Goal: Contribute content

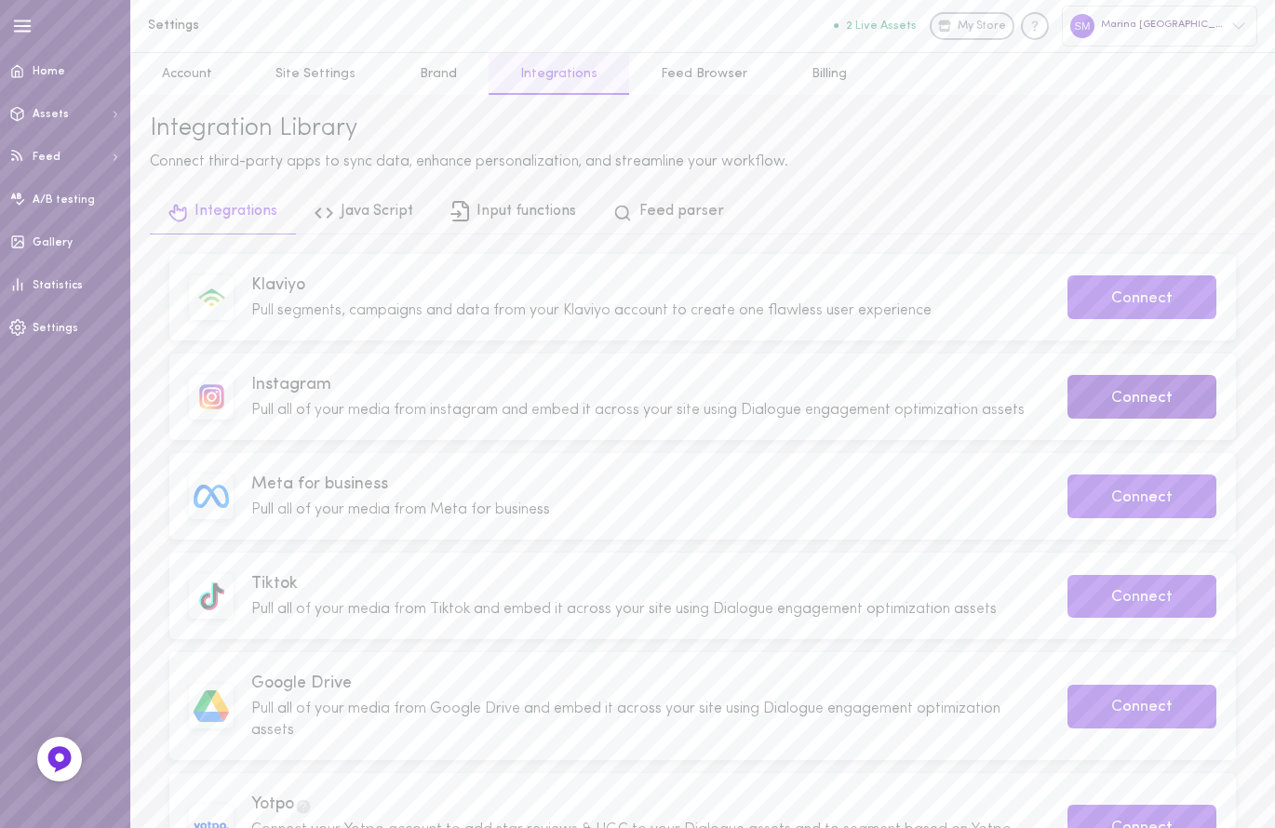
click at [1173, 395] on button "Connect" at bounding box center [1142, 397] width 149 height 44
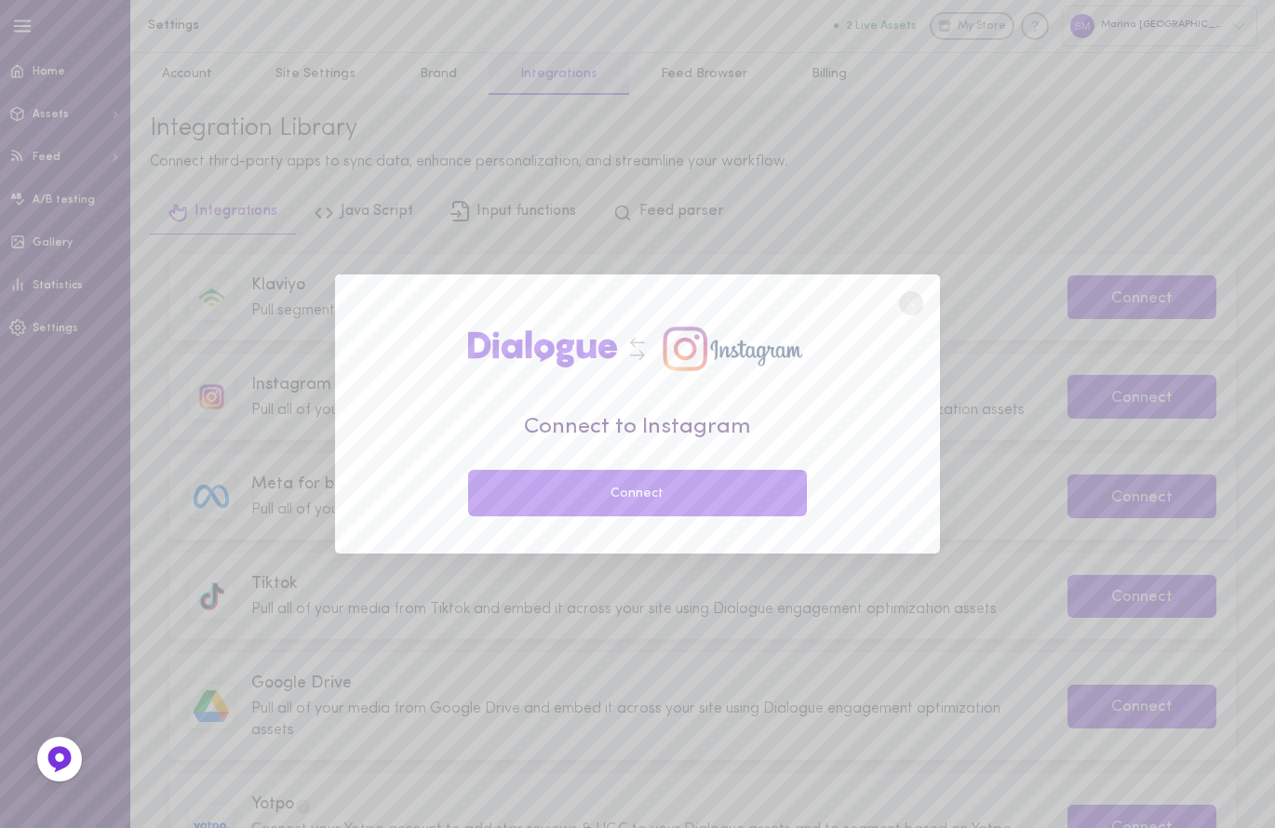
click at [639, 480] on button "Connect" at bounding box center [637, 493] width 339 height 47
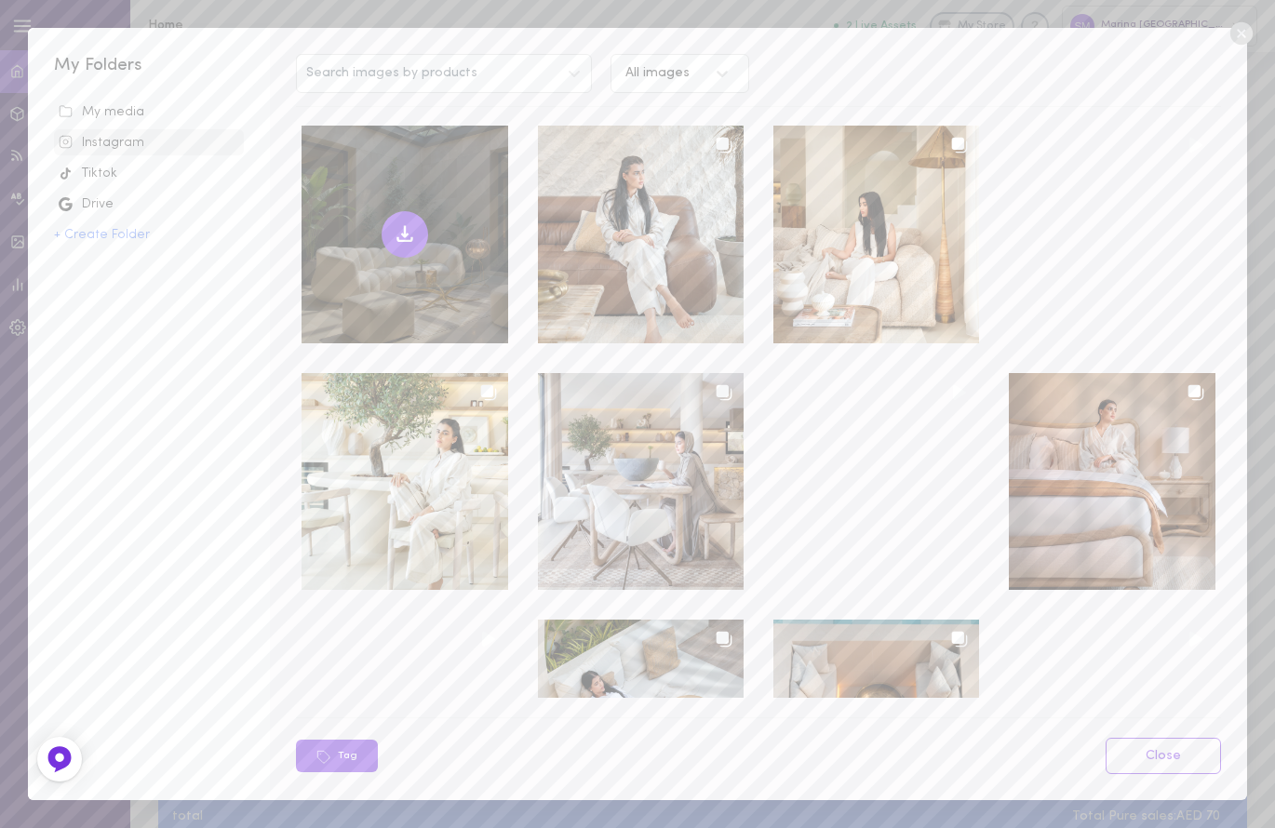
click at [407, 223] on icon at bounding box center [405, 234] width 22 height 22
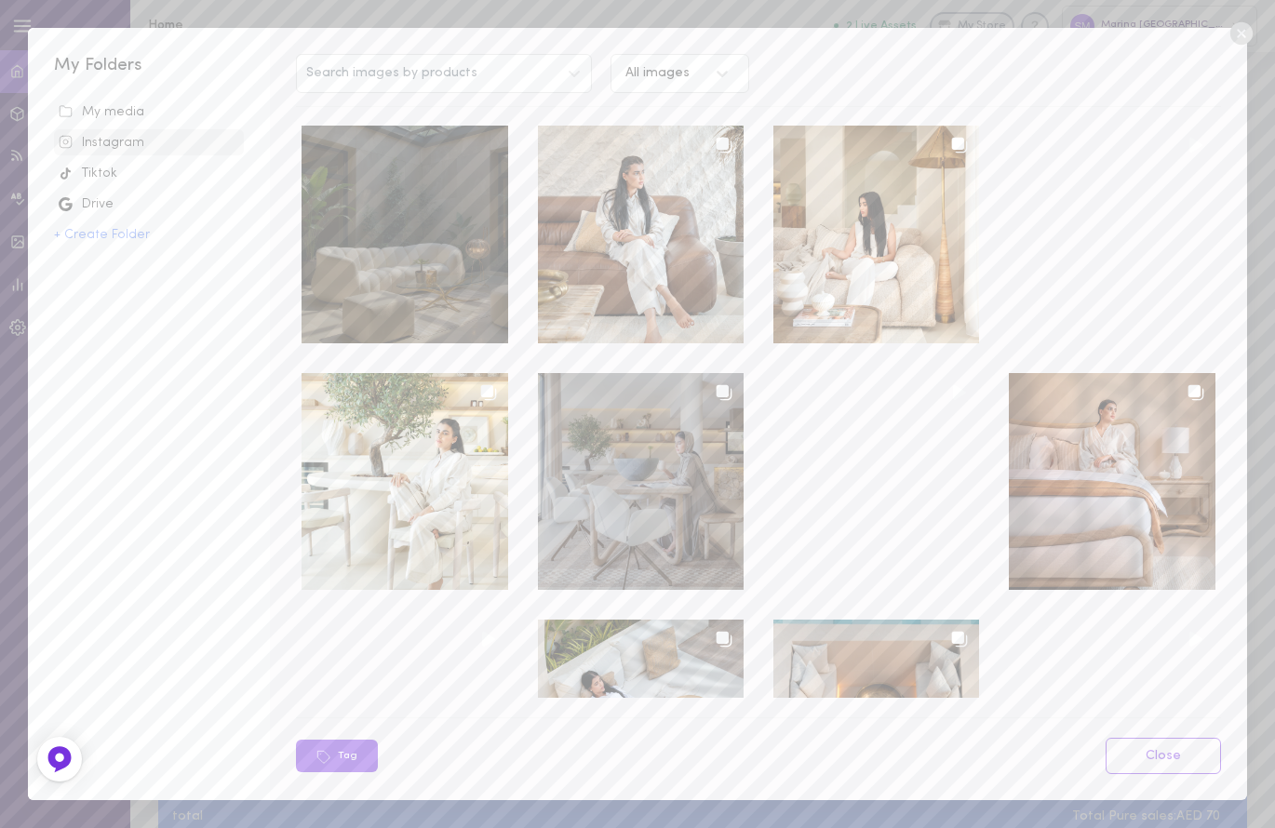
click at [627, 459] on div at bounding box center [641, 481] width 206 height 217
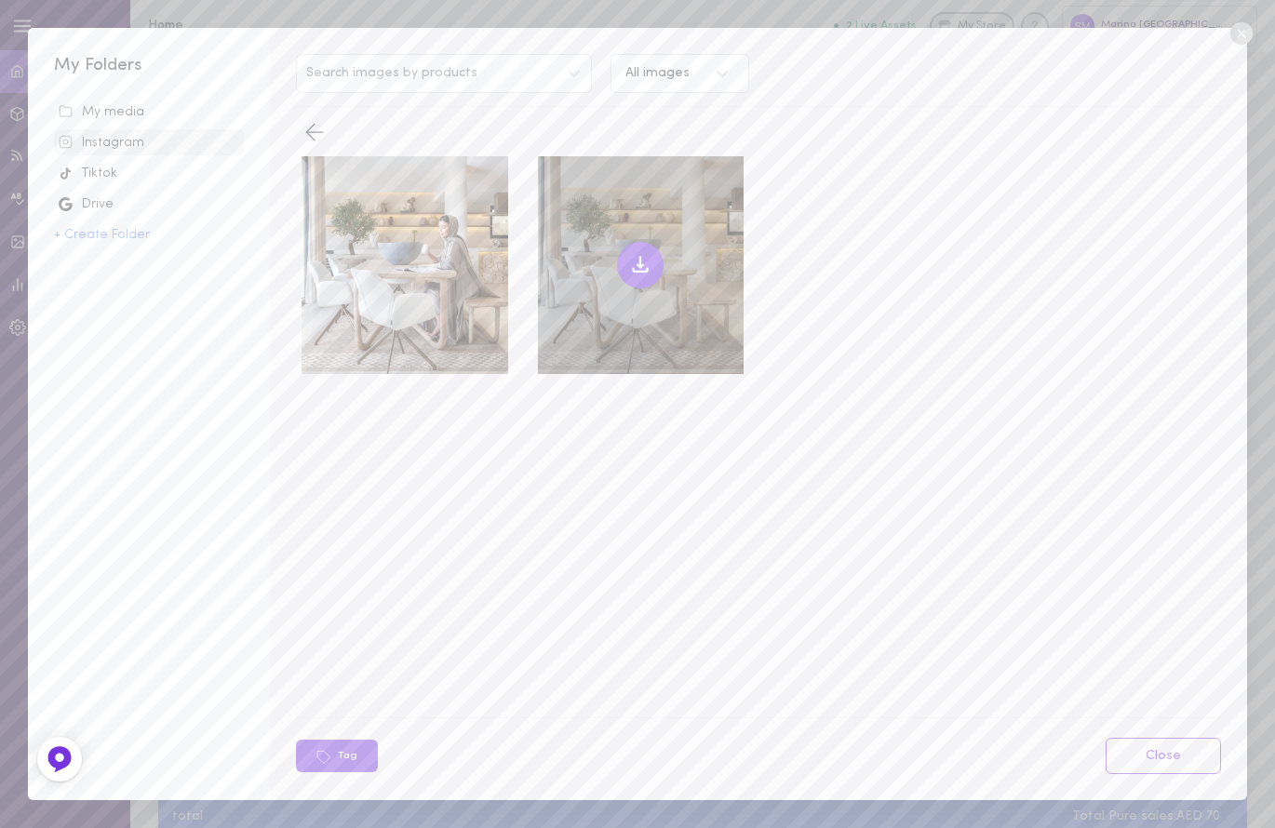
click at [637, 263] on icon at bounding box center [640, 265] width 22 height 22
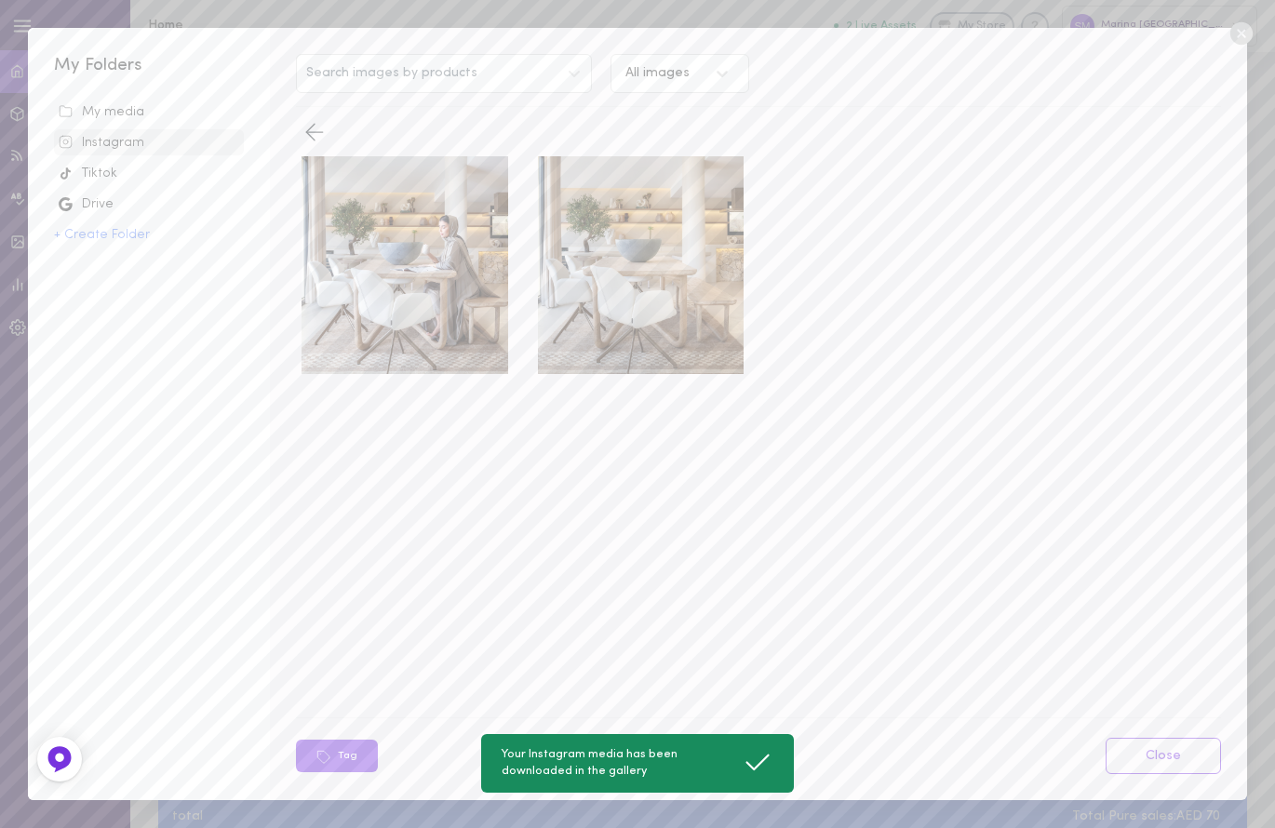
click at [138, 114] on div "My media" at bounding box center [149, 112] width 181 height 19
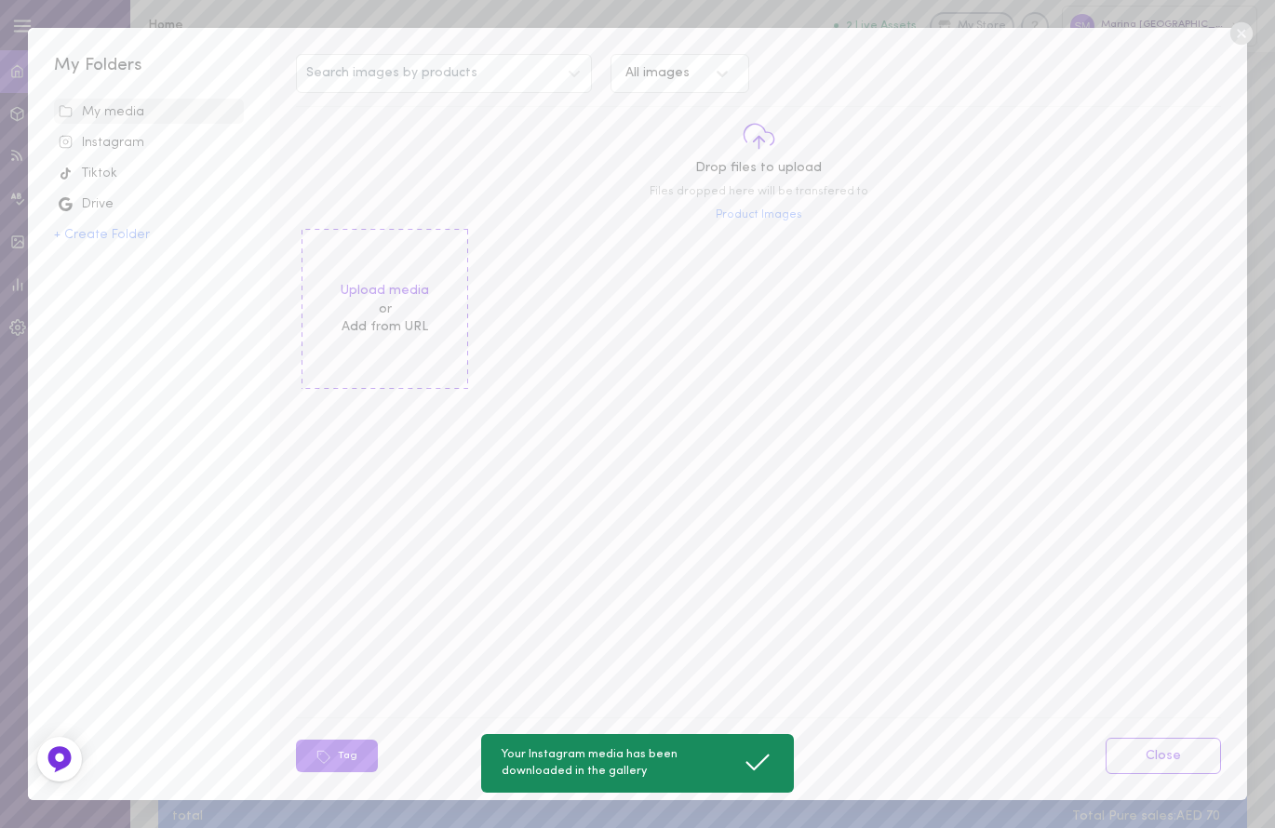
click at [131, 143] on div "Instagram" at bounding box center [149, 143] width 181 height 19
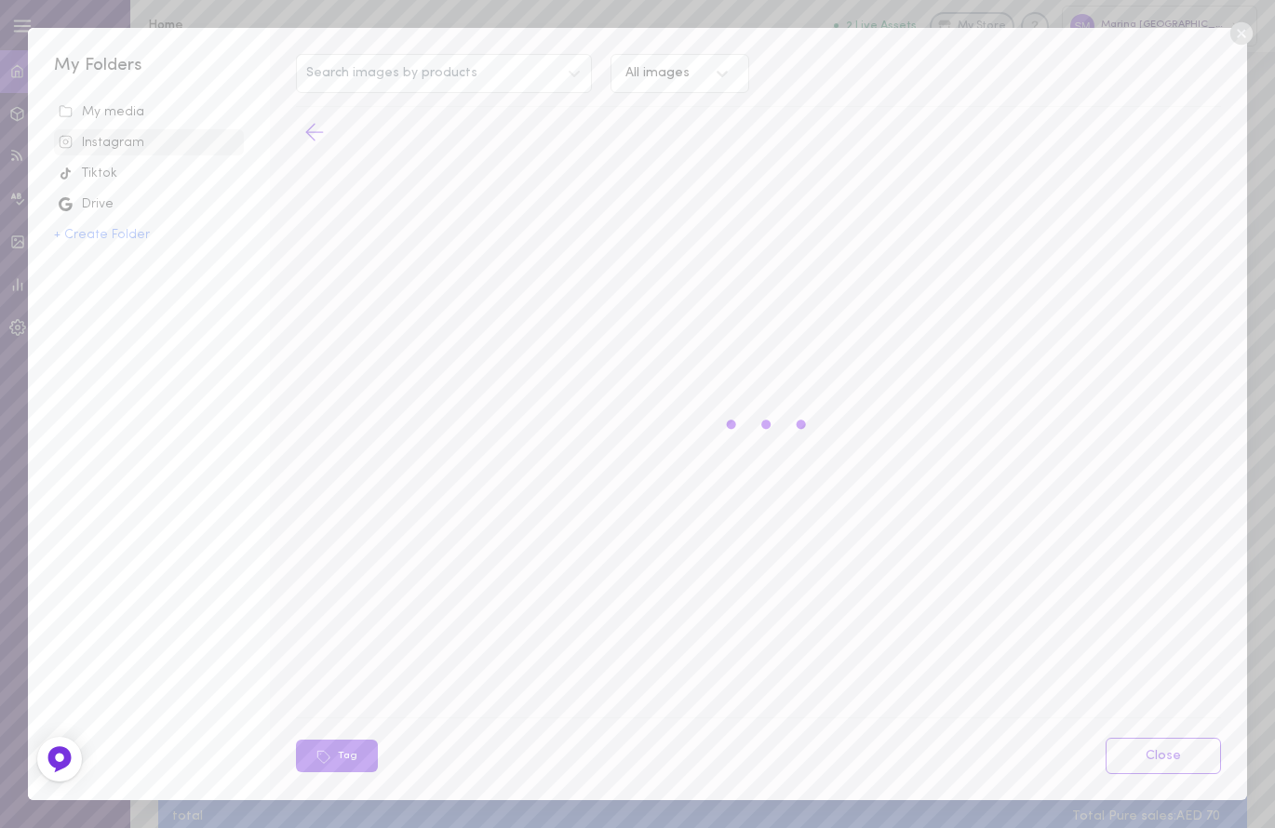
click at [311, 133] on icon at bounding box center [315, 132] width 28 height 28
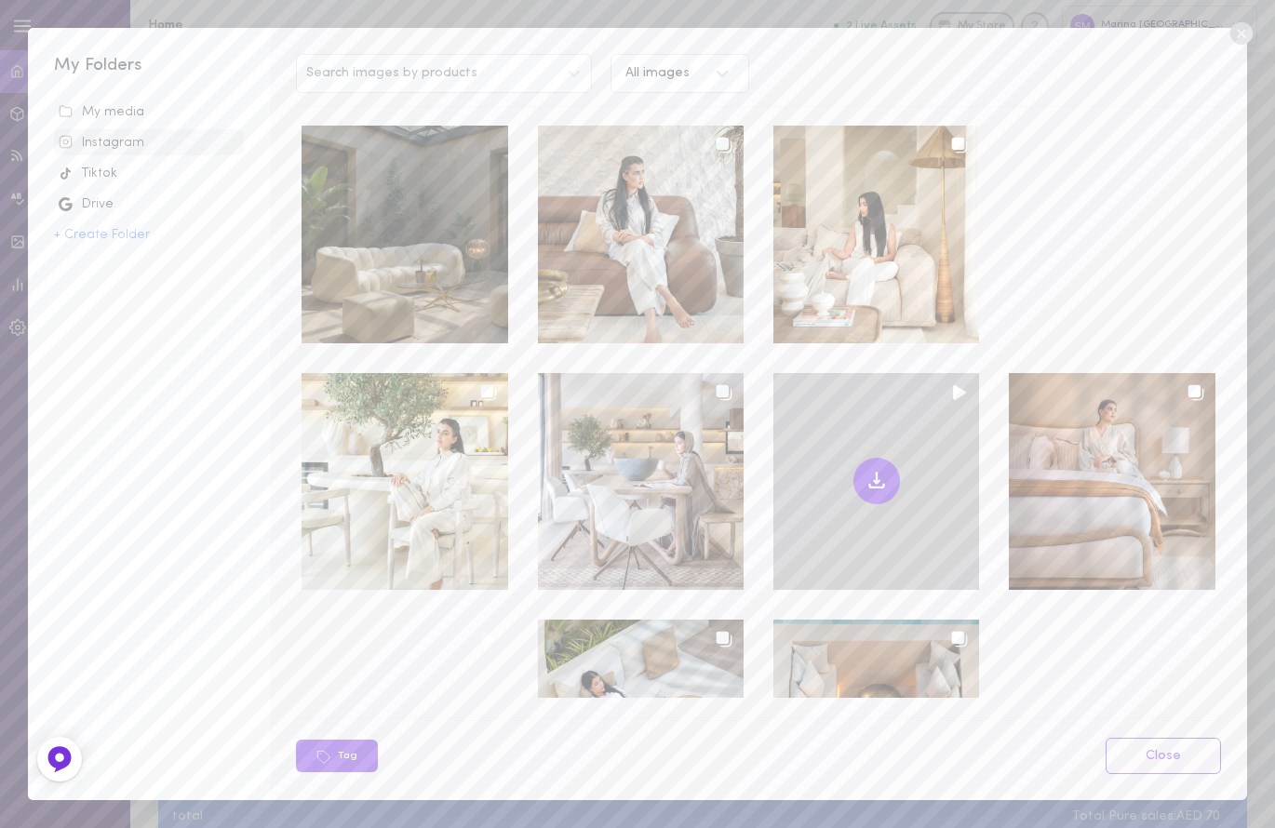
click at [866, 483] on icon at bounding box center [877, 481] width 22 height 22
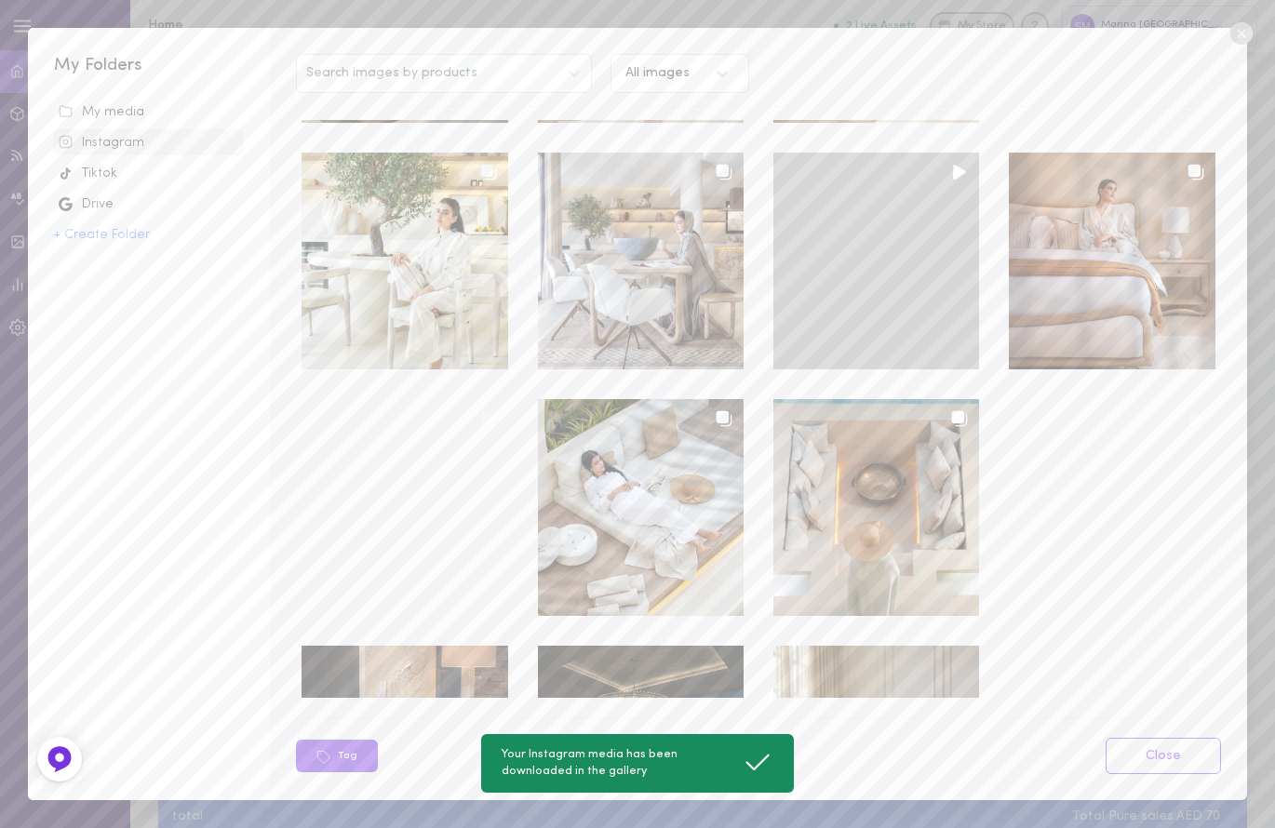
scroll to position [335, 0]
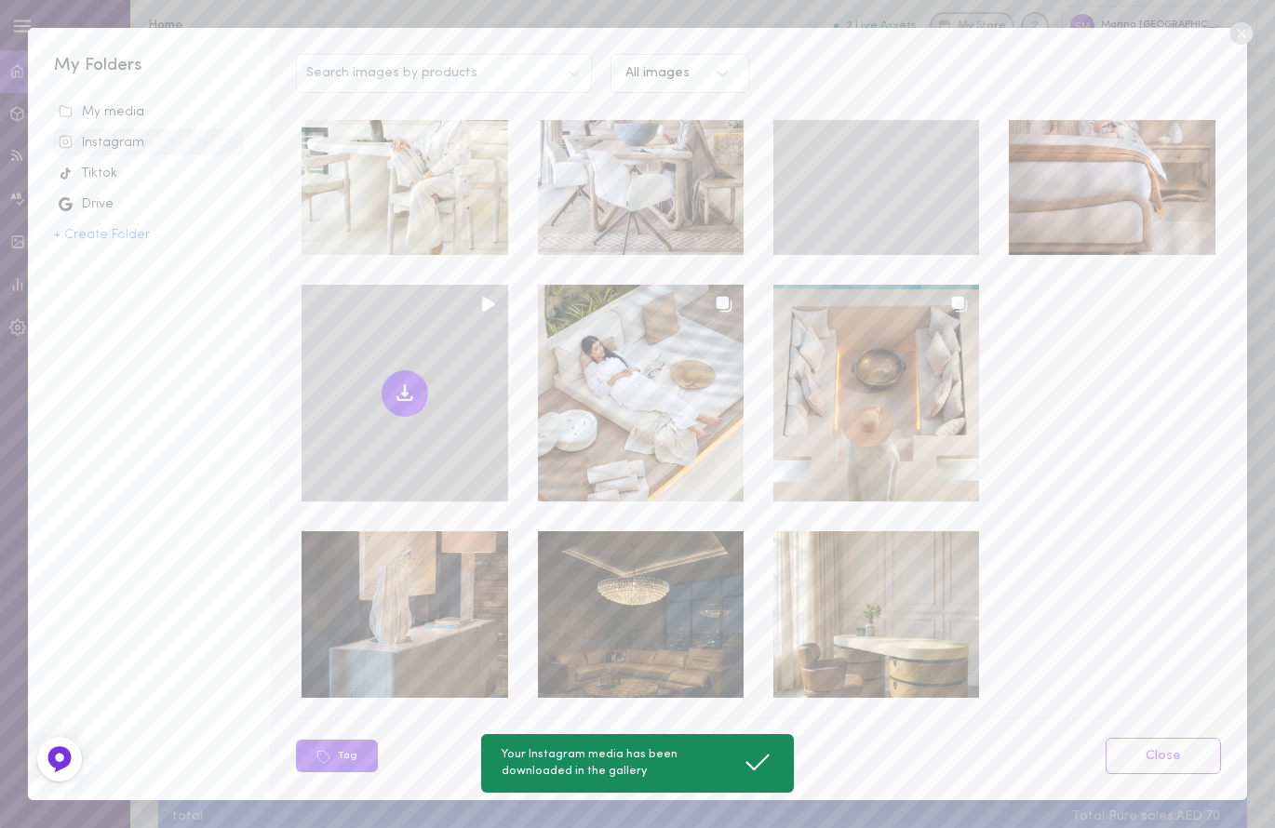
click at [396, 396] on button at bounding box center [405, 393] width 47 height 47
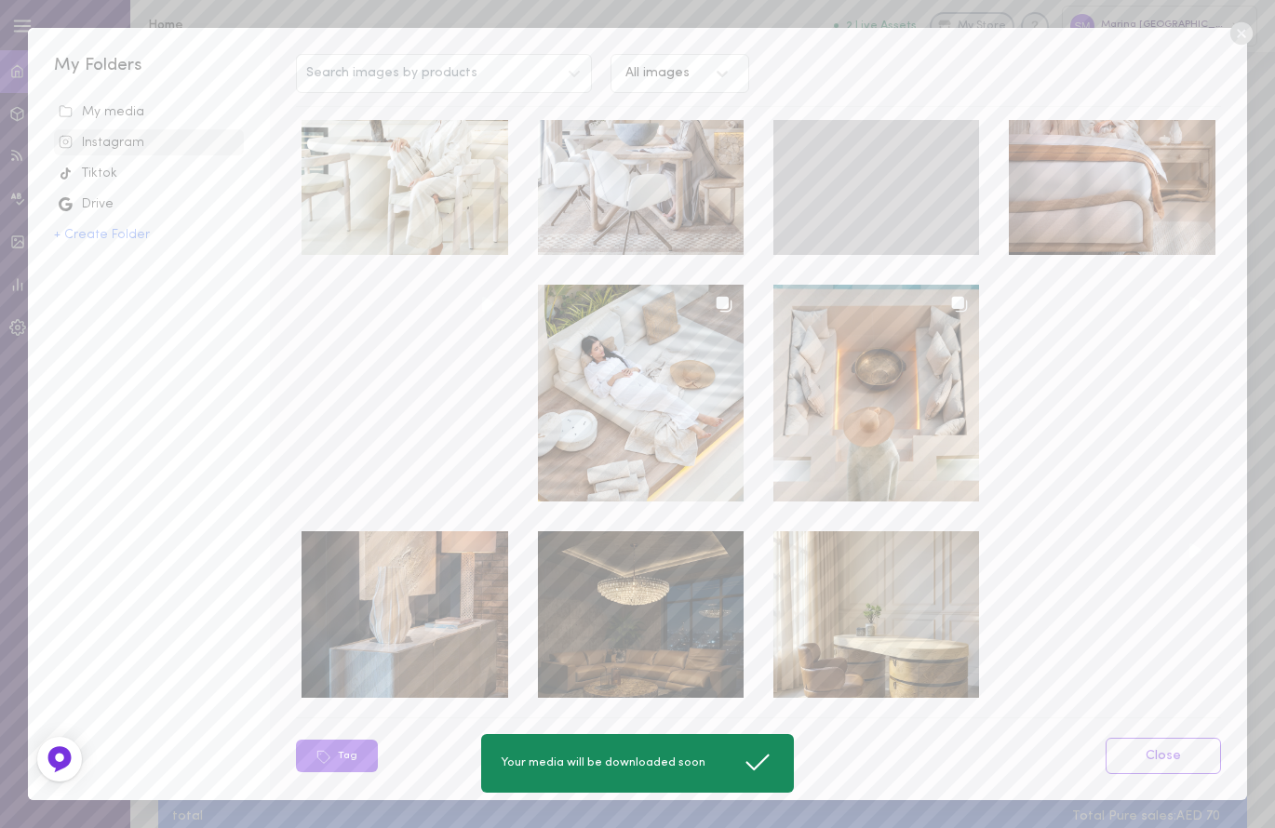
click at [162, 114] on div "My media" at bounding box center [149, 112] width 181 height 19
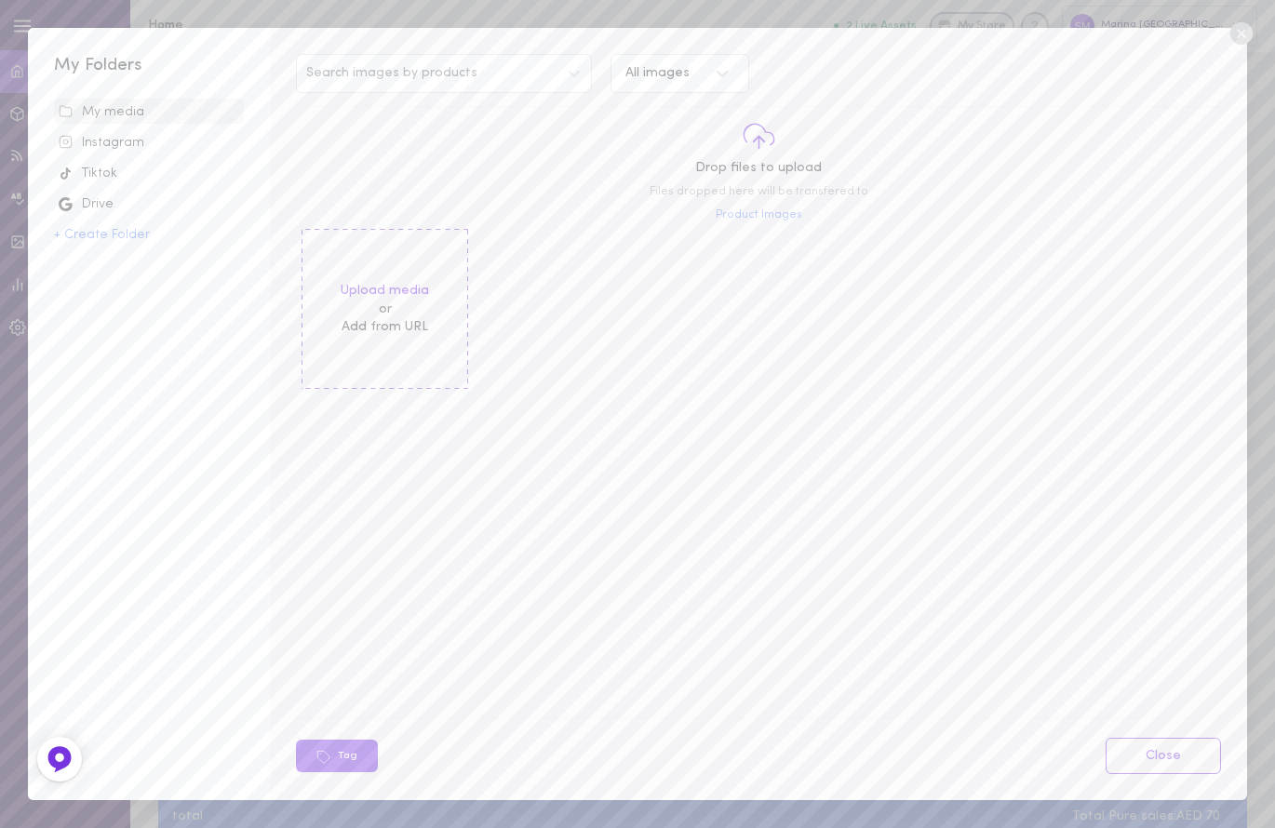
click at [121, 143] on div "Instagram" at bounding box center [149, 143] width 181 height 19
click at [1242, 31] on icon at bounding box center [1240, 33] width 22 height 22
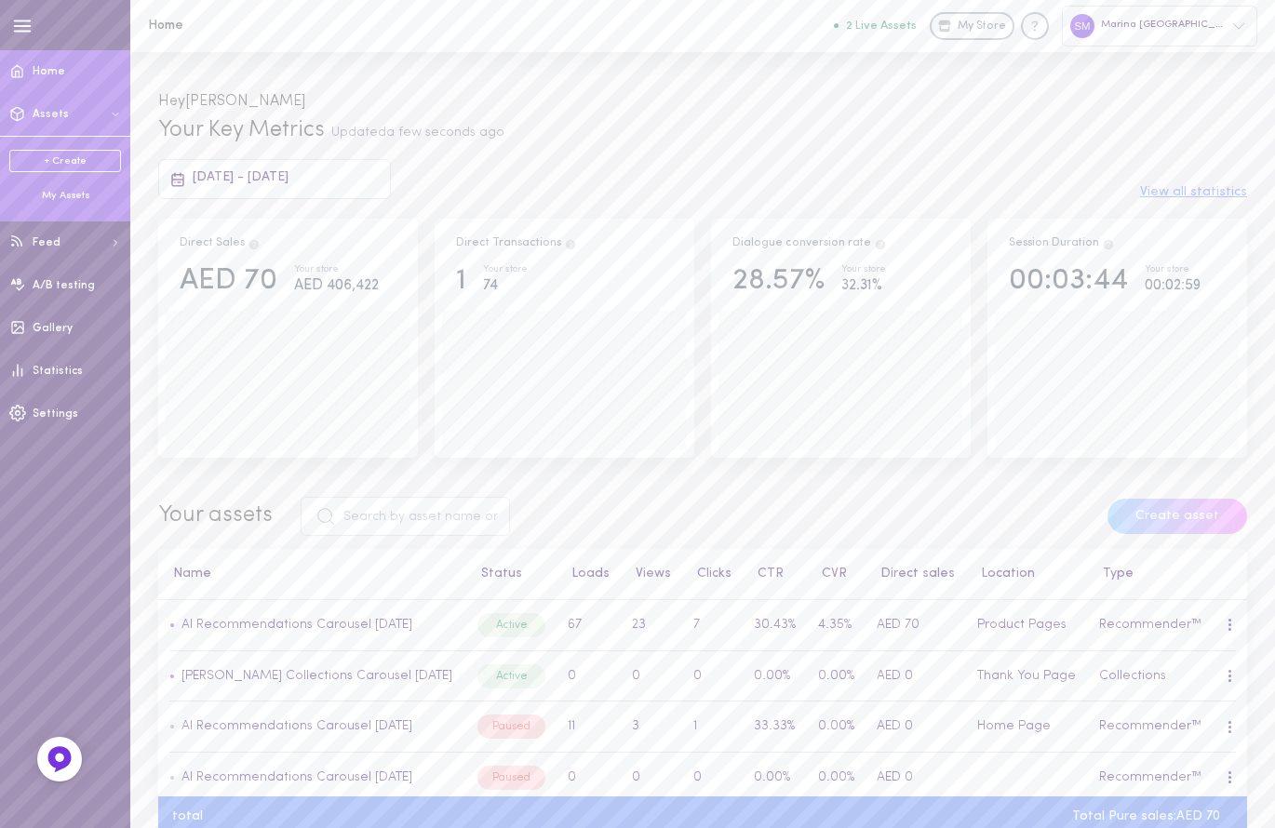
click at [61, 167] on link "+ Create" at bounding box center [65, 161] width 112 height 22
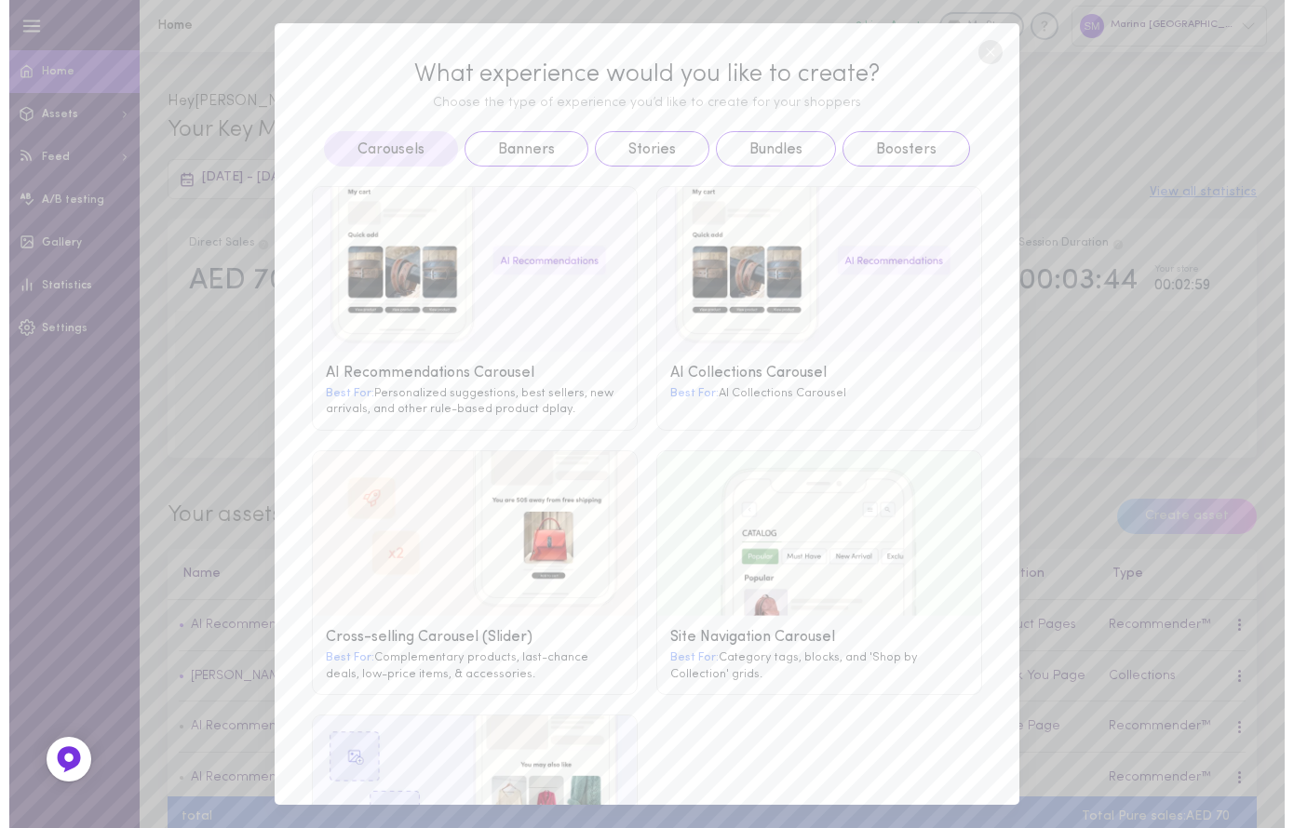
scroll to position [178, 0]
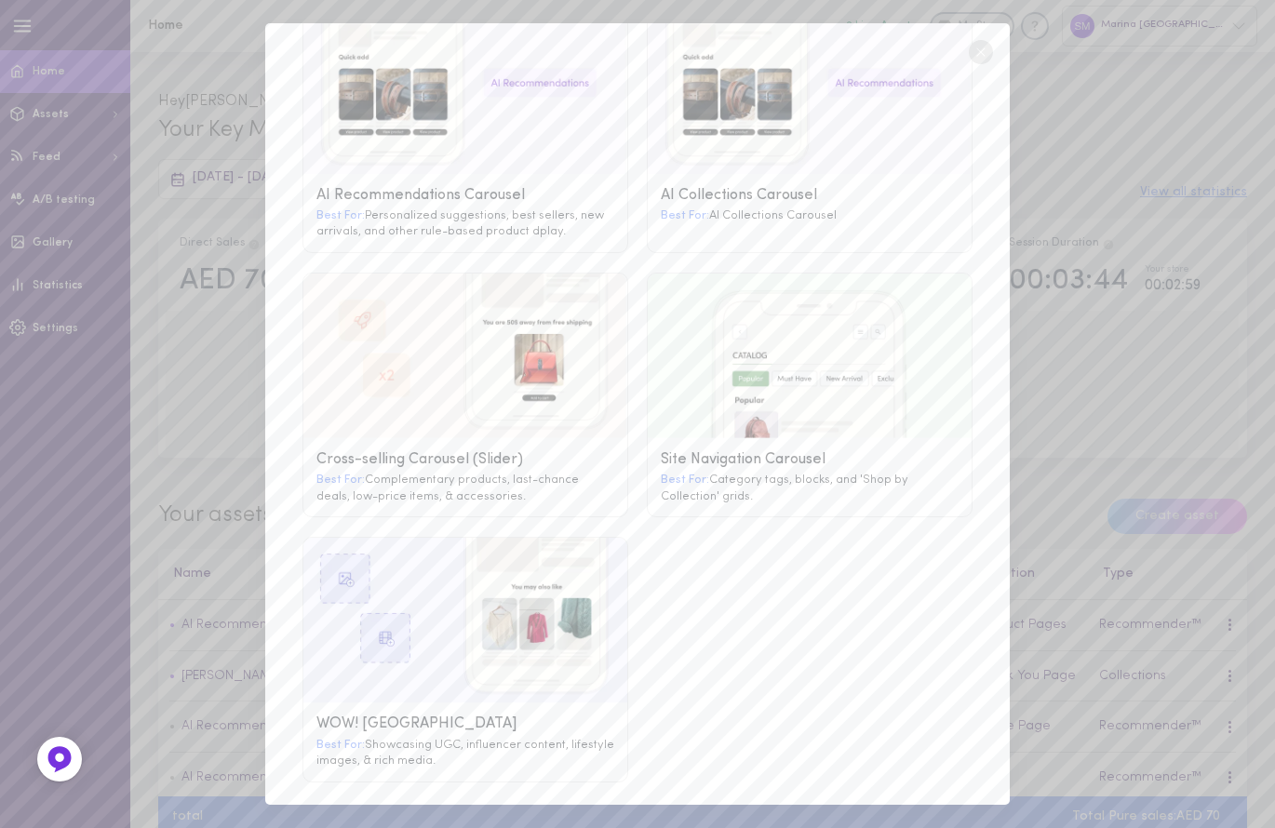
click at [418, 658] on g at bounding box center [465, 620] width 324 height 165
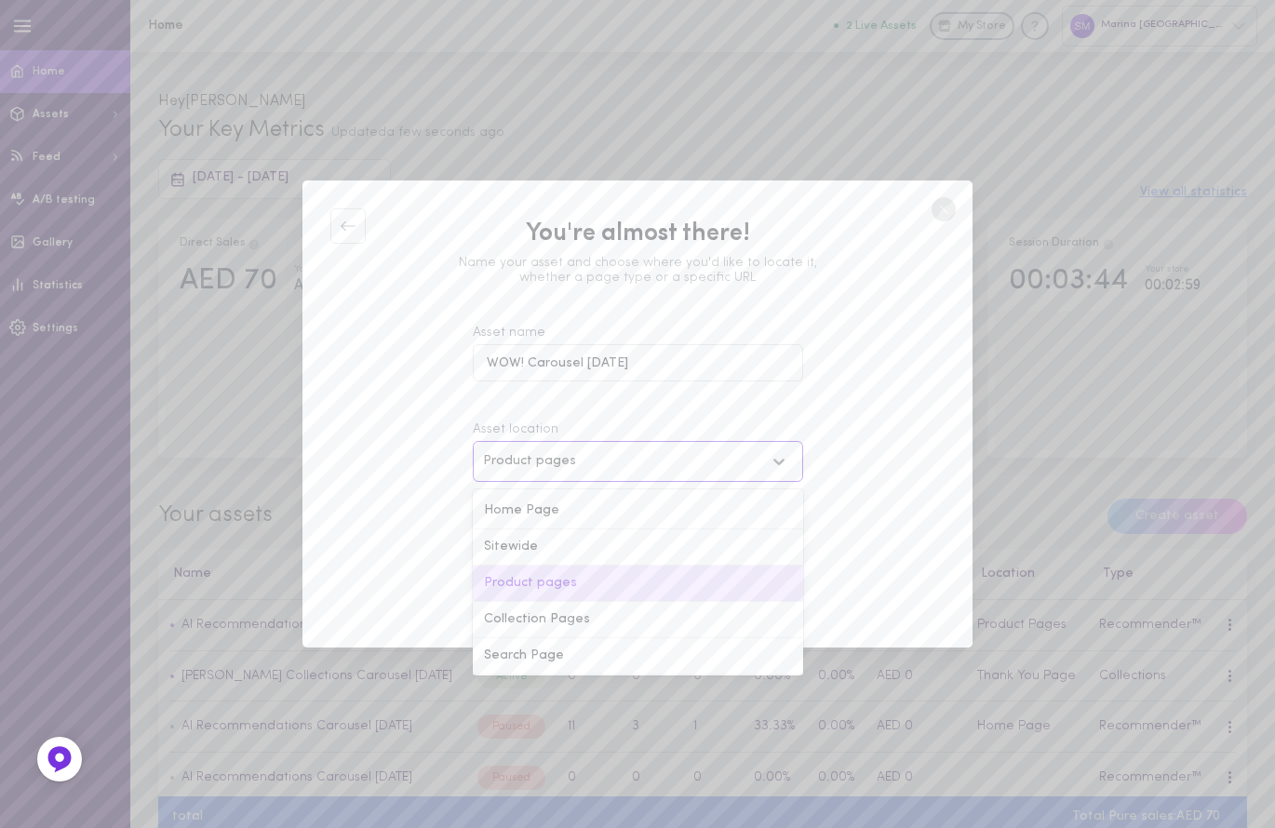
click at [524, 476] on div "Product pages" at bounding box center [638, 461] width 330 height 41
click at [521, 512] on div "Home Page" at bounding box center [638, 511] width 330 height 36
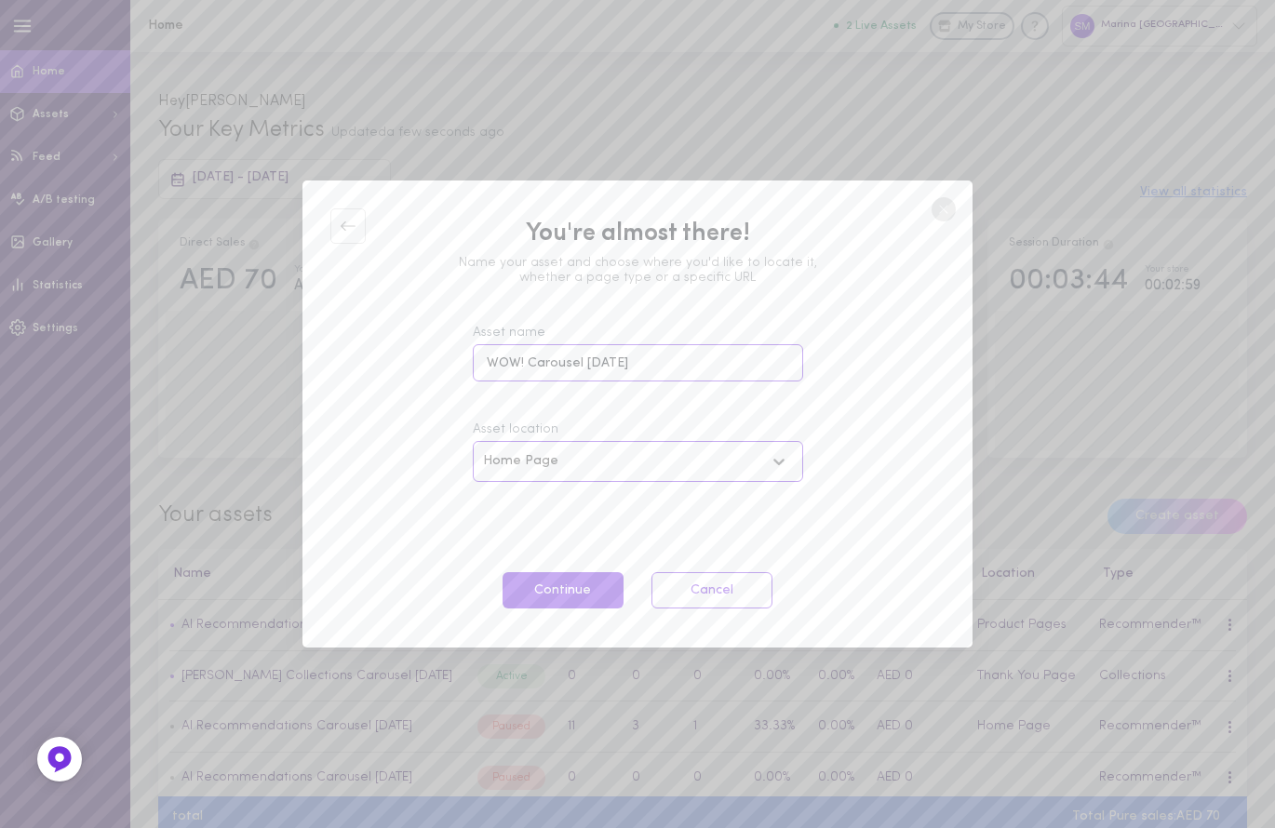
click at [665, 369] on input "WOW! Carousel [DATE]" at bounding box center [638, 362] width 330 height 36
click at [583, 594] on button "Continue" at bounding box center [563, 590] width 121 height 36
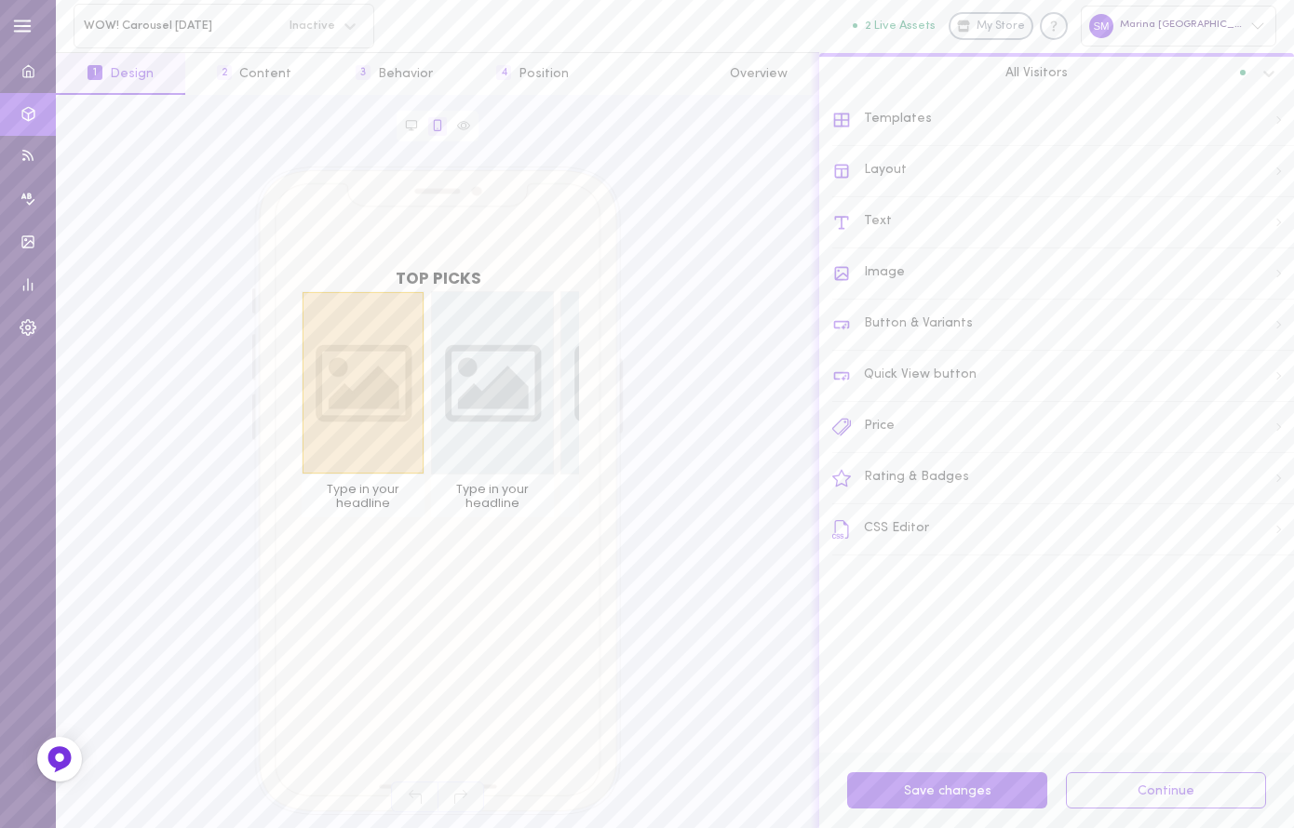
click at [385, 370] on div at bounding box center [362, 382] width 123 height 183
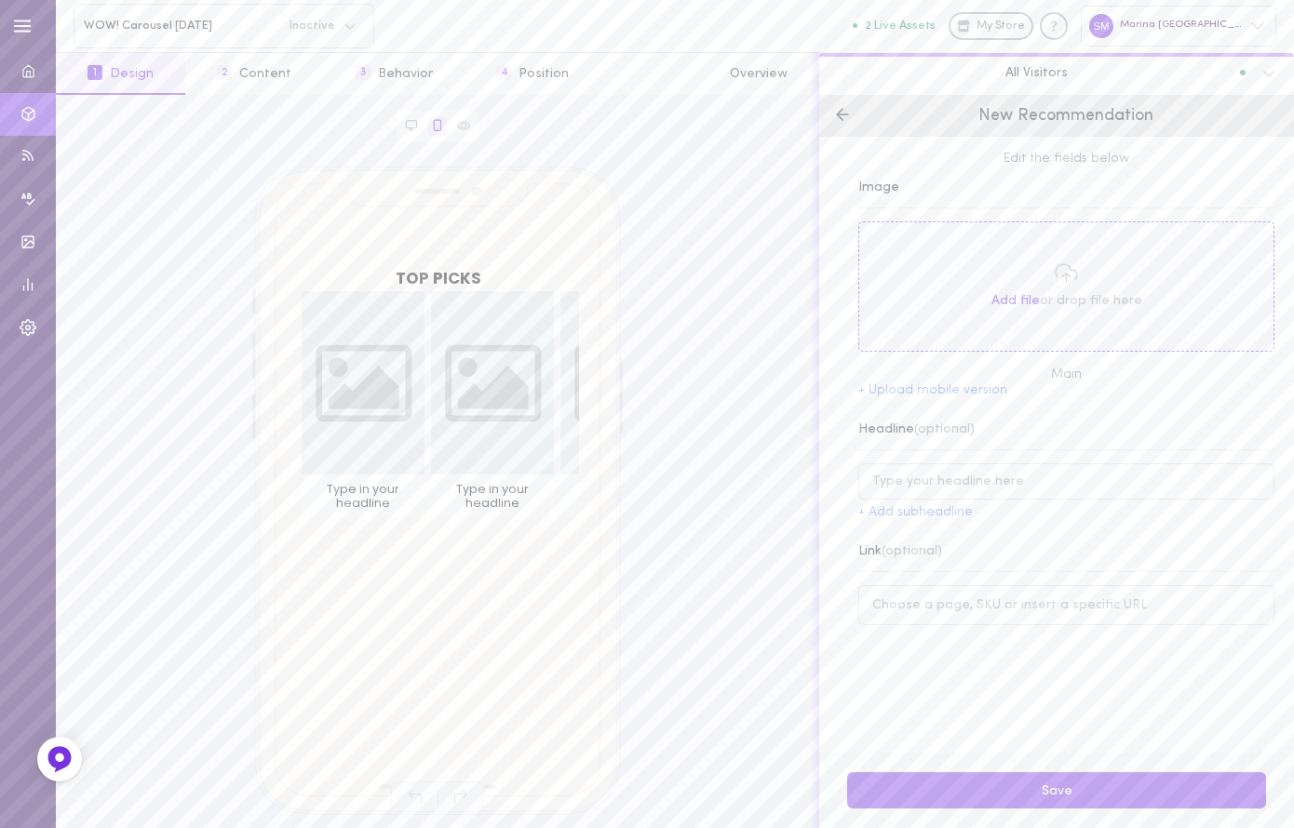
click at [1002, 301] on span "Add file" at bounding box center [1015, 301] width 48 height 14
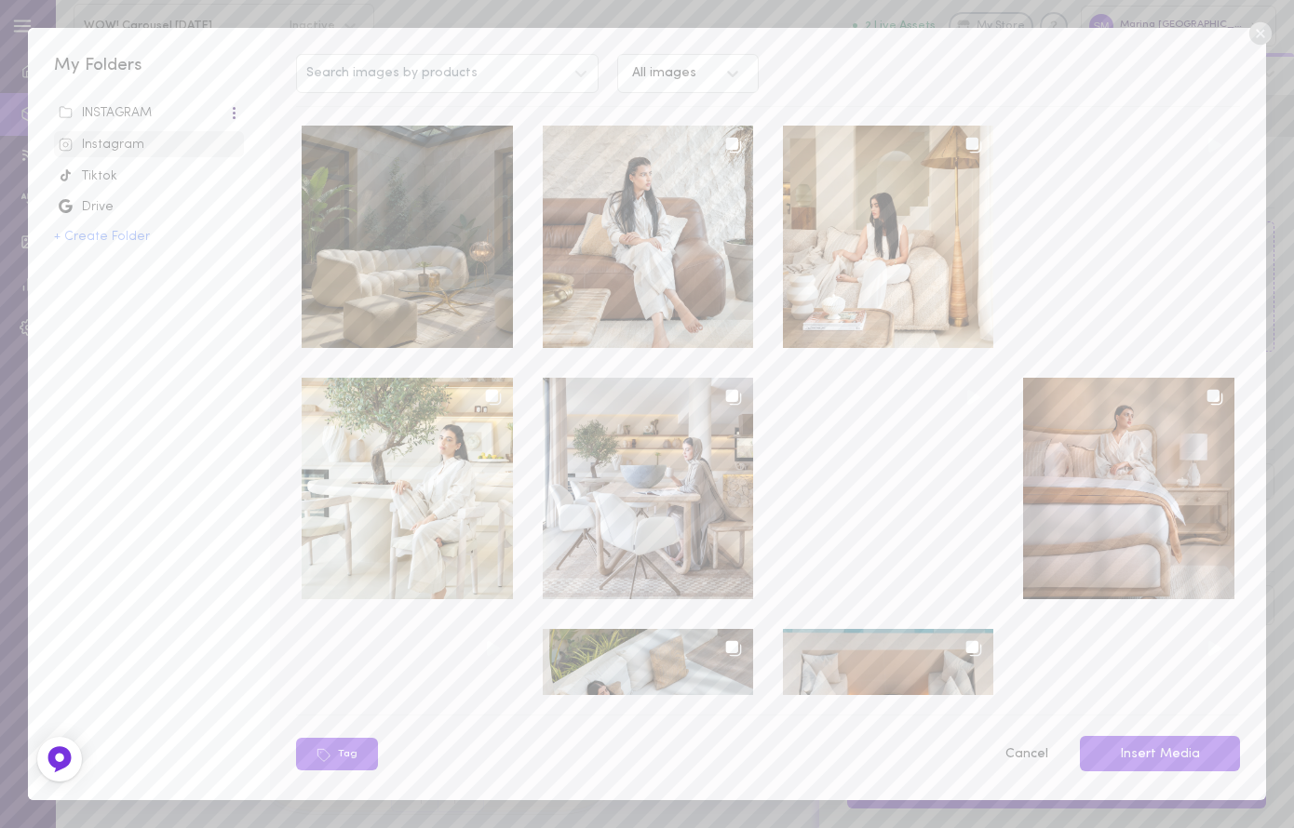
click at [135, 115] on div "INSTAGRAM" at bounding box center [143, 113] width 169 height 19
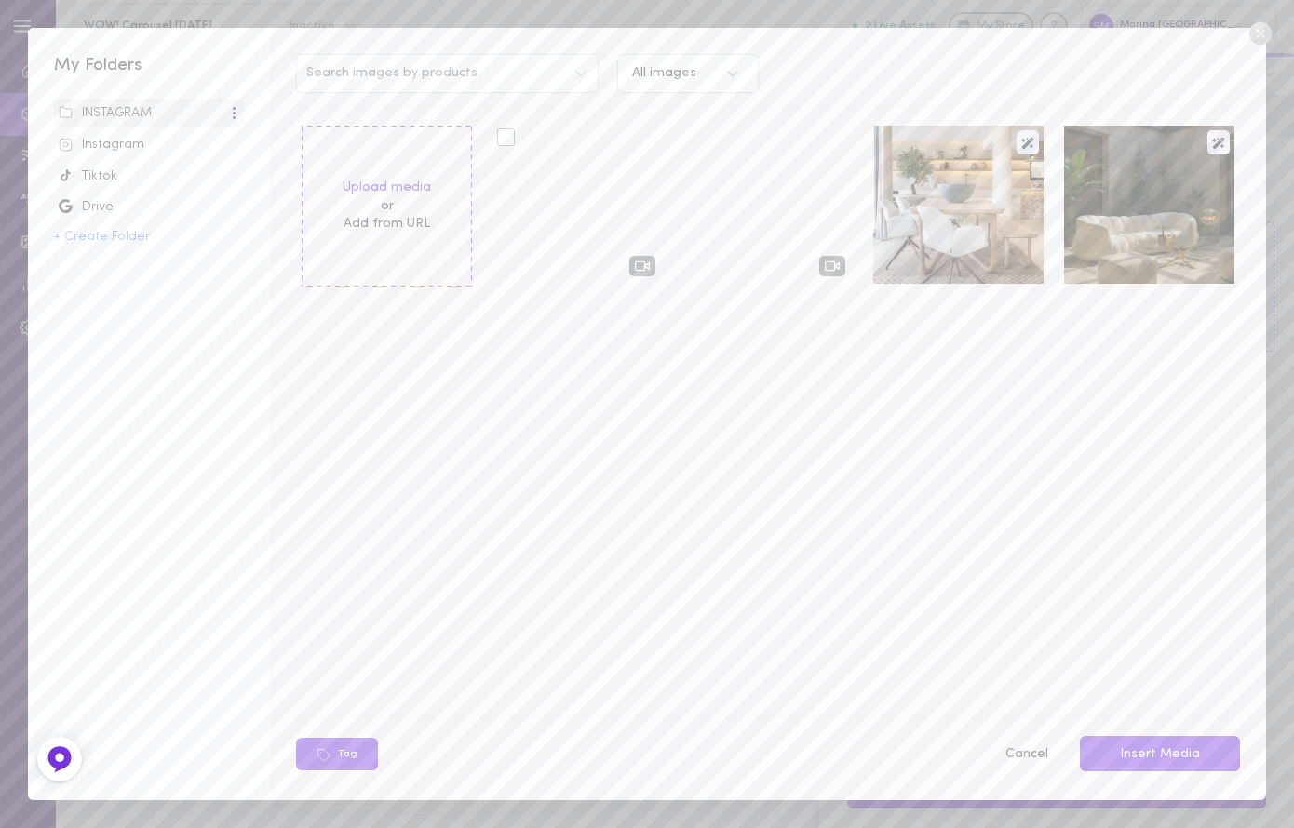
click at [570, 217] on div at bounding box center [577, 205] width 170 height 158
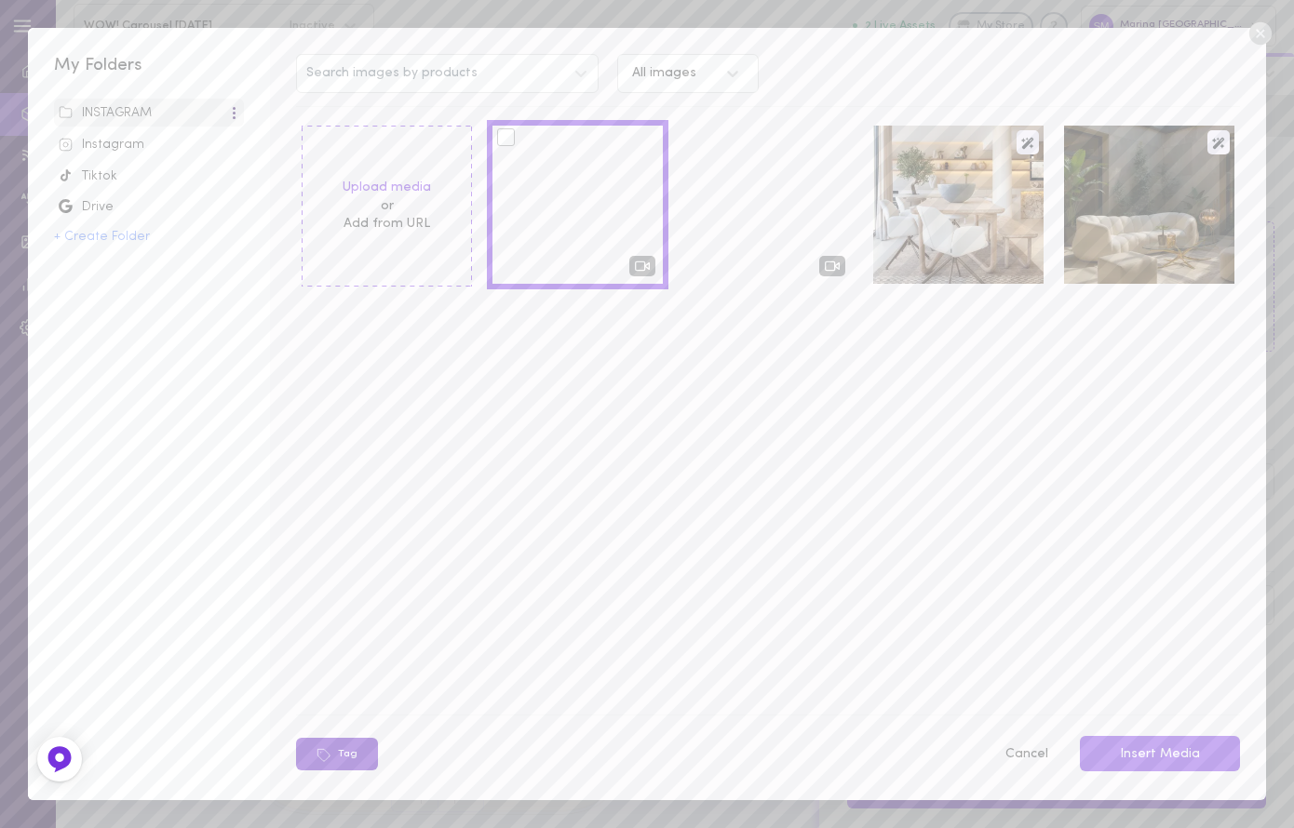
click at [332, 753] on button "Tag" at bounding box center [337, 754] width 82 height 33
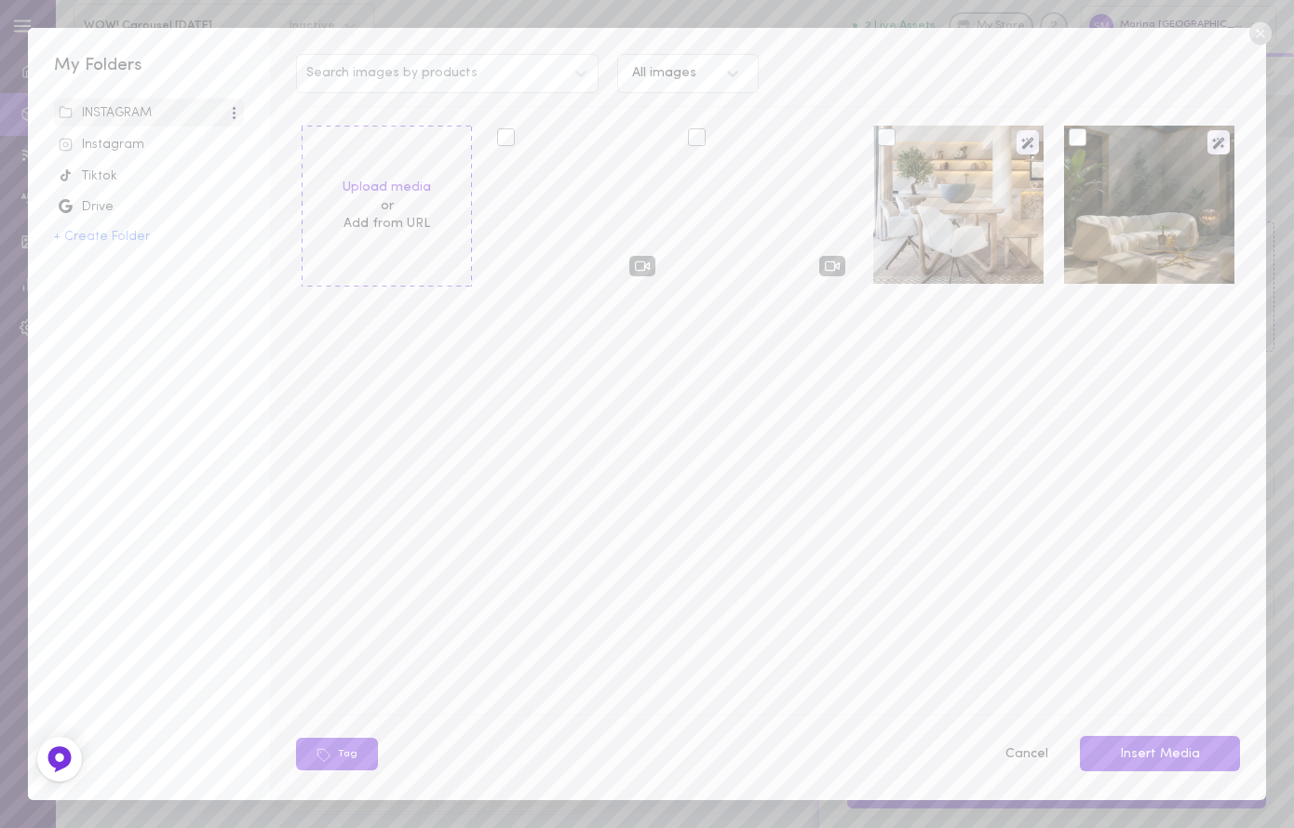
click at [505, 139] on div at bounding box center [506, 137] width 18 height 18
click at [0, 0] on input "checkbox" at bounding box center [0, 0] width 0 height 0
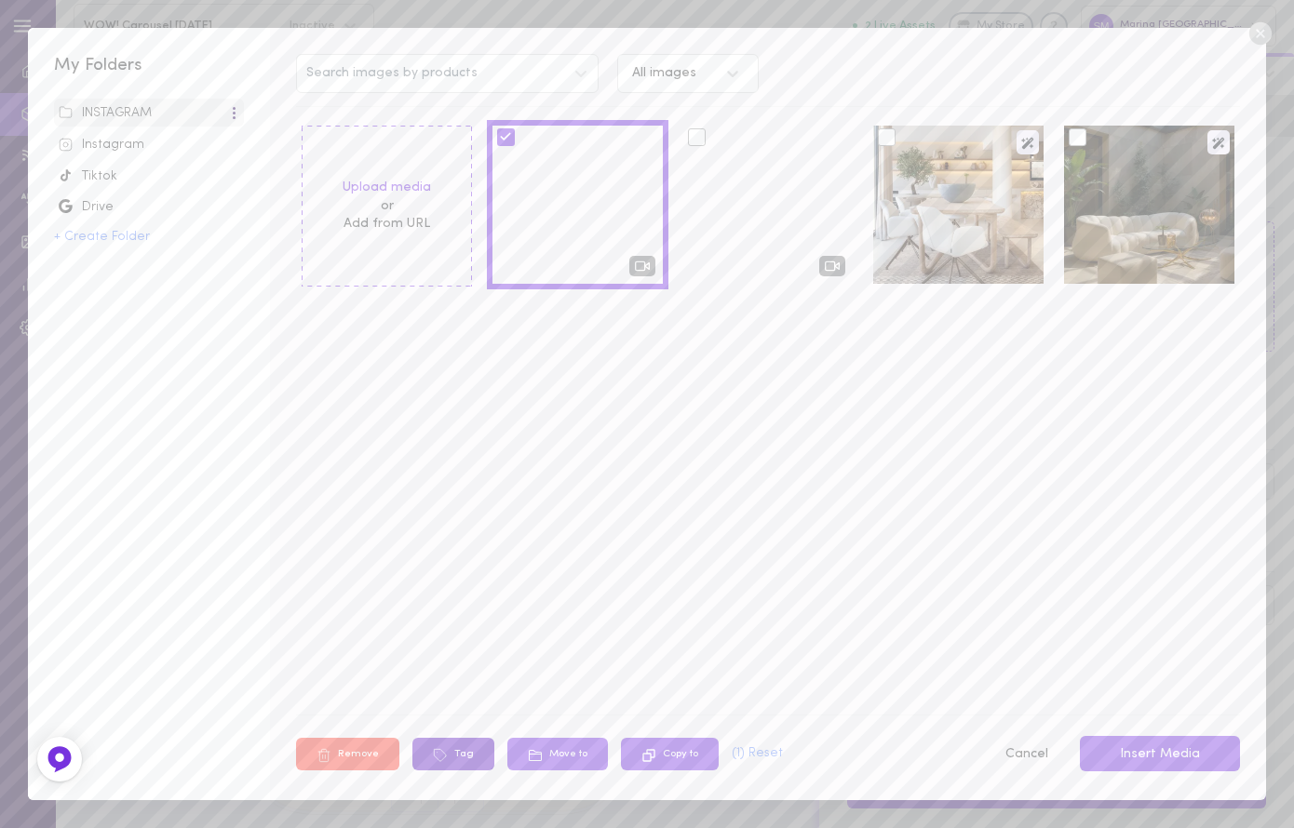
click at [455, 748] on button "Tag" at bounding box center [453, 754] width 82 height 33
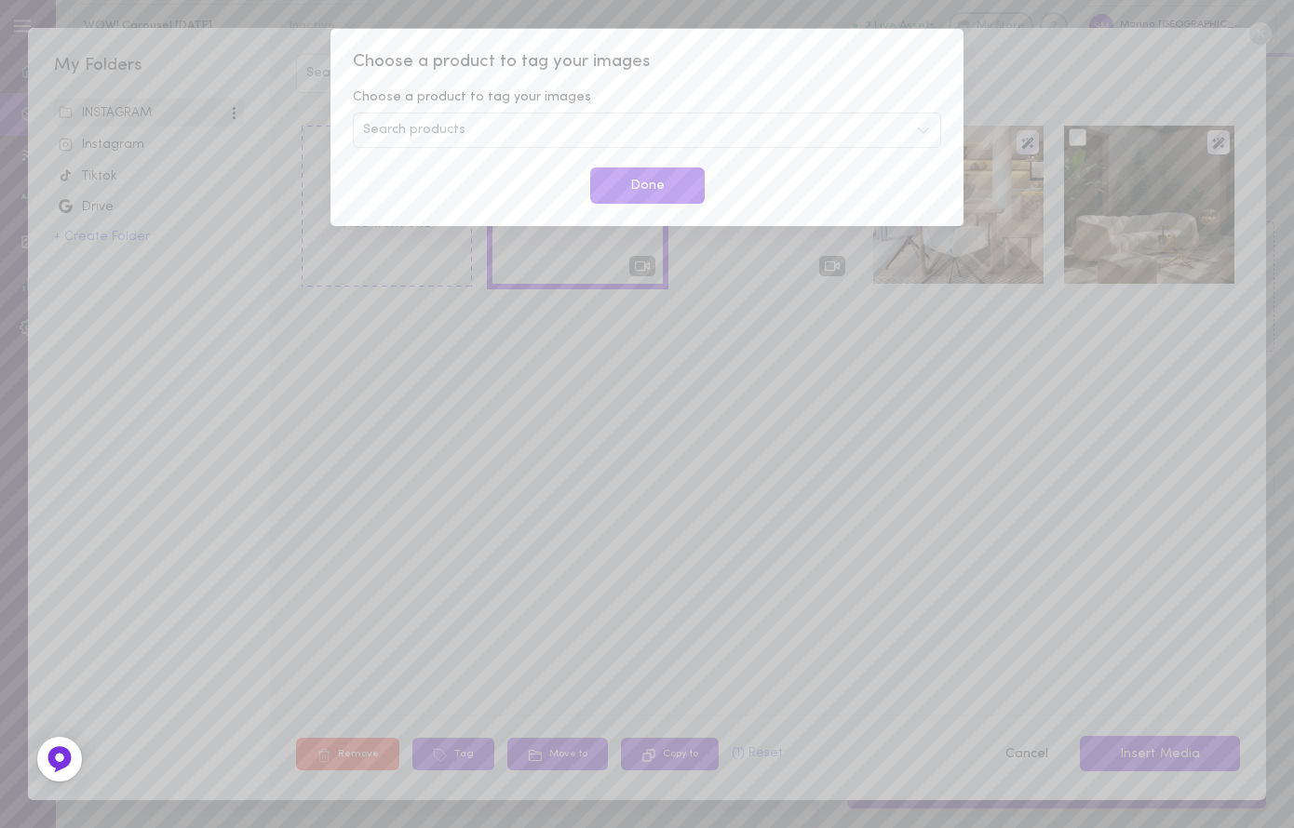
click at [513, 107] on div "Choose a product to tag your images Choose a product to tag your images Search …" at bounding box center [646, 127] width 633 height 197
click at [508, 115] on div "Search products" at bounding box center [647, 130] width 588 height 35
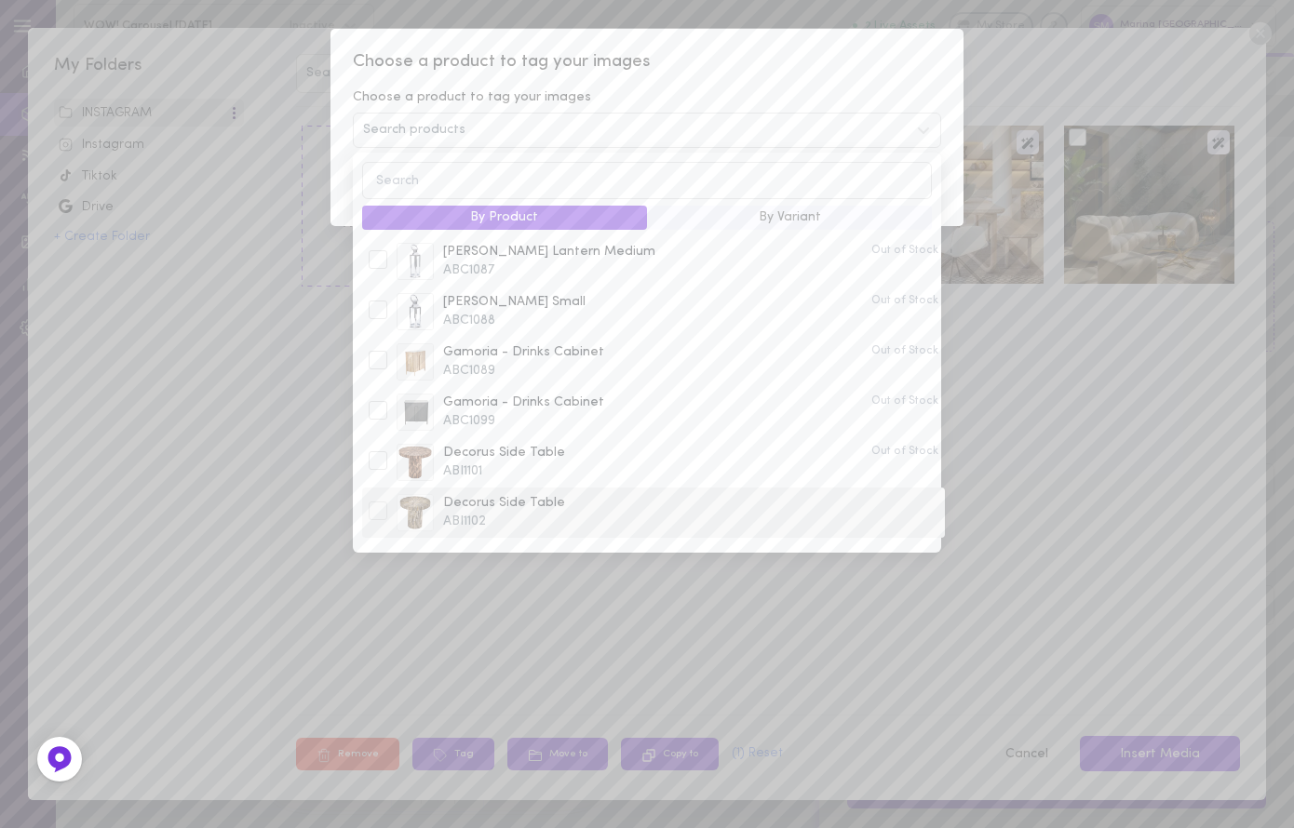
click at [381, 509] on div at bounding box center [378, 511] width 19 height 19
click at [377, 458] on div at bounding box center [378, 460] width 19 height 19
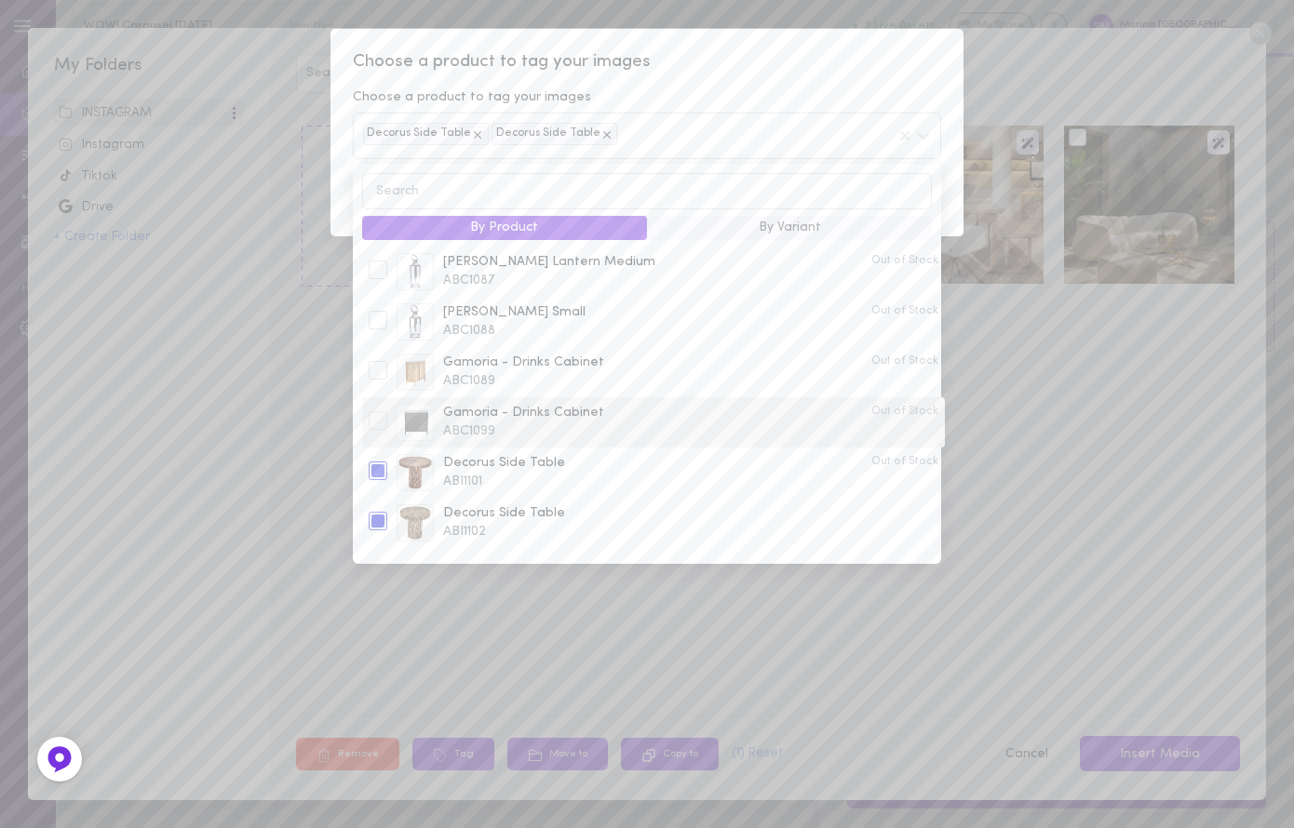
click at [373, 411] on div at bounding box center [378, 420] width 19 height 19
click at [828, 71] on span "Choose a product to tag your images" at bounding box center [647, 62] width 588 height 24
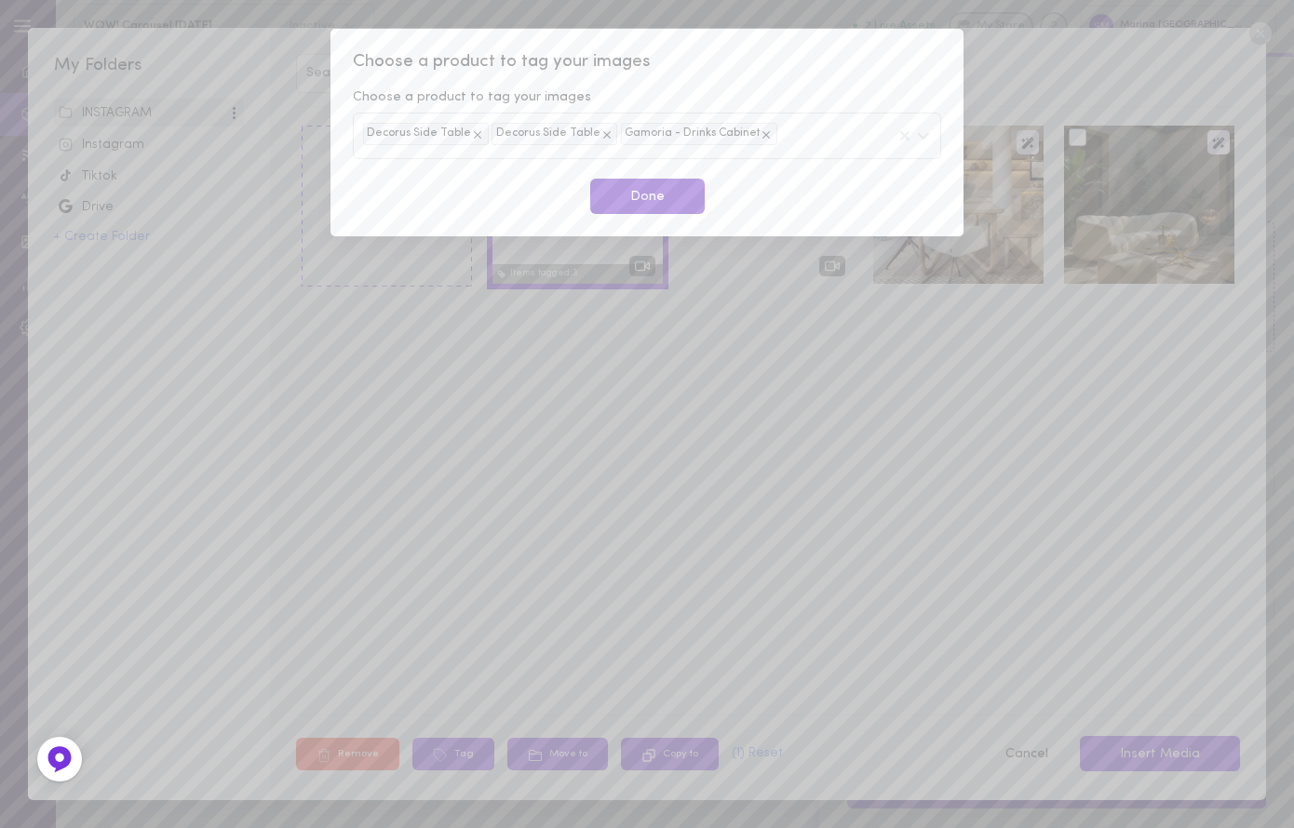
click at [676, 205] on button "Done" at bounding box center [647, 197] width 114 height 36
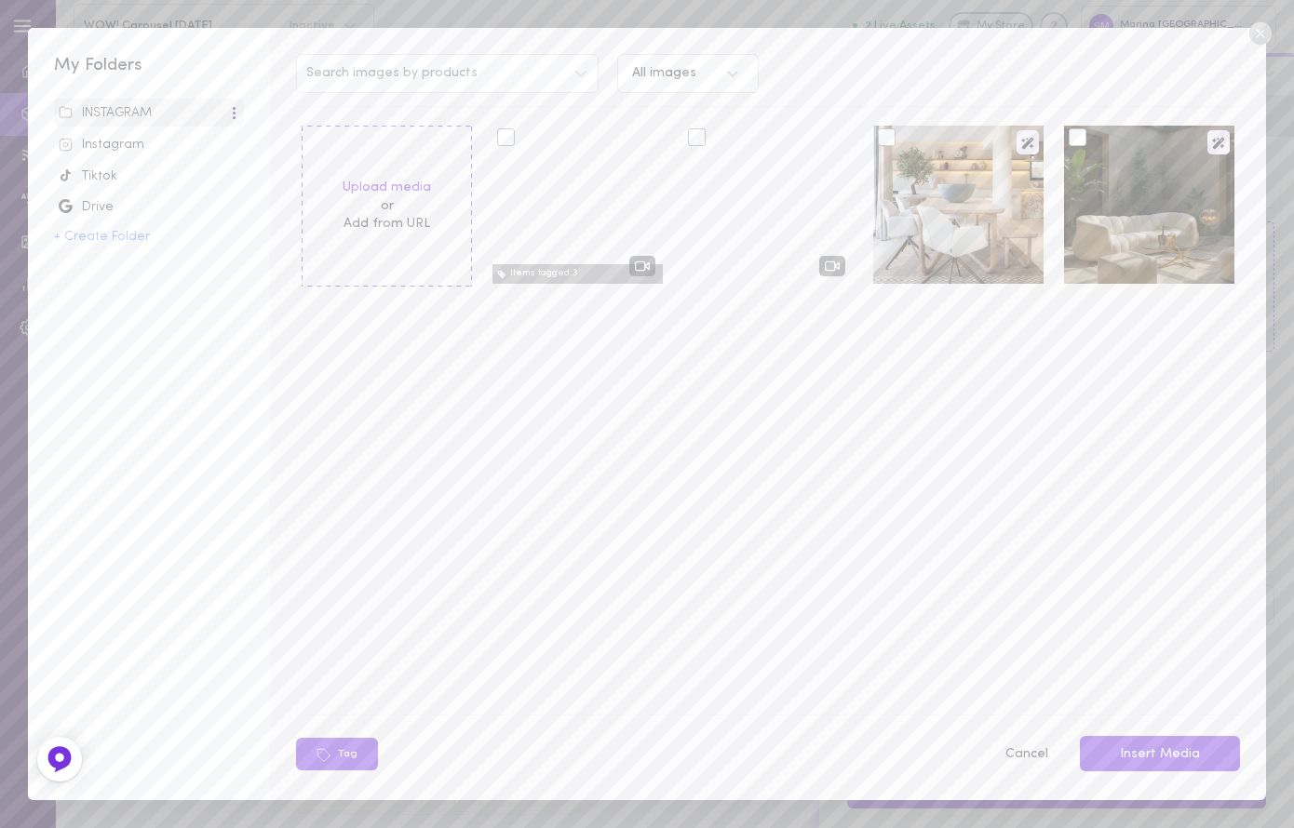
click at [544, 191] on div at bounding box center [577, 205] width 170 height 158
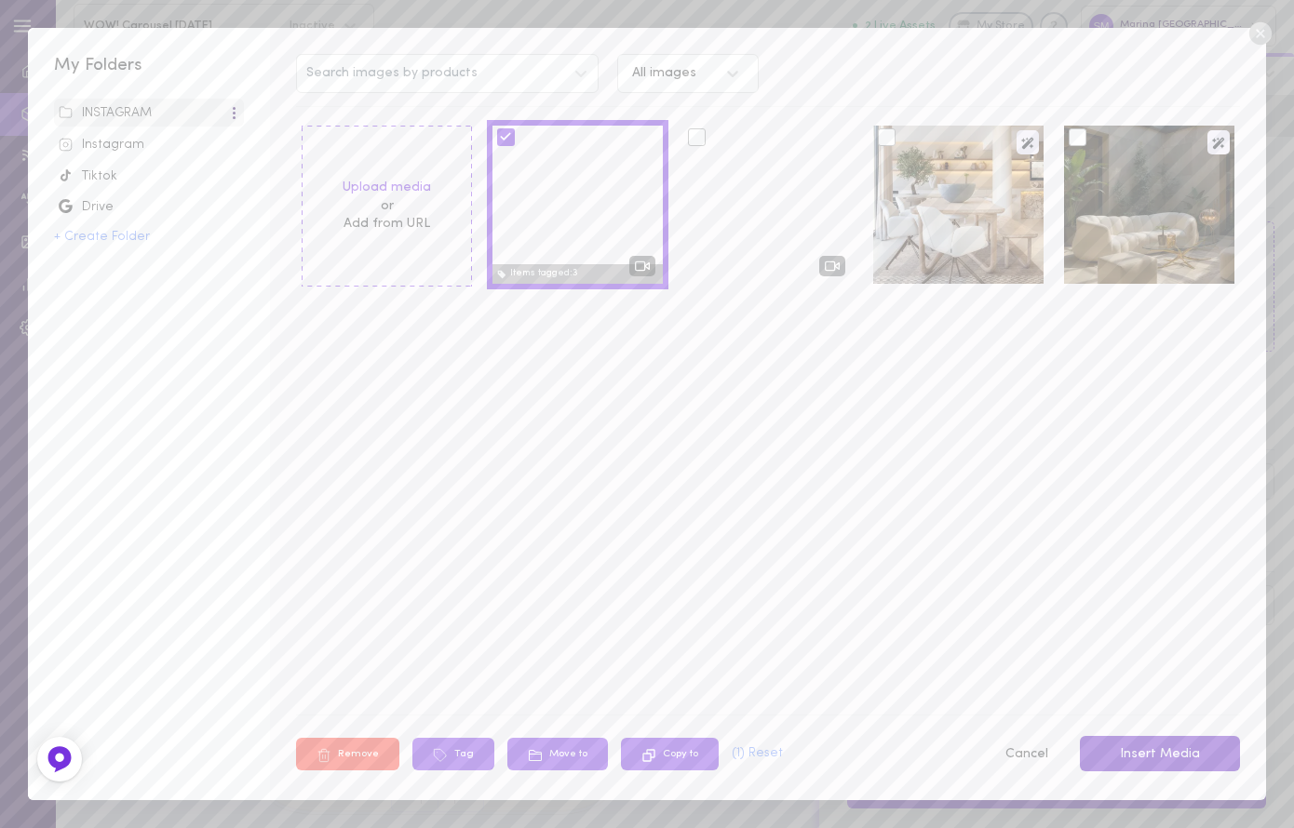
click at [1155, 751] on button "Insert Media" at bounding box center [1160, 754] width 160 height 36
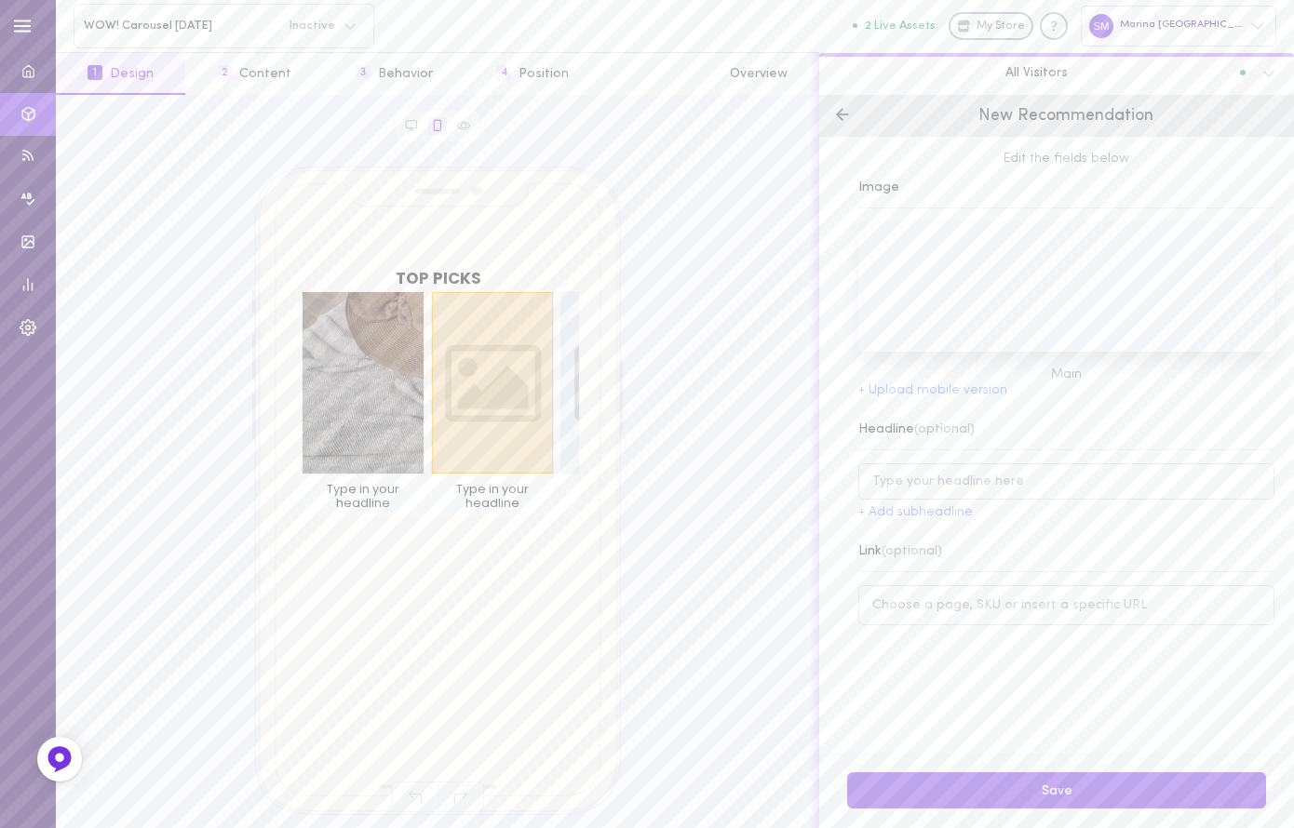
click at [473, 400] on div at bounding box center [491, 382] width 123 height 183
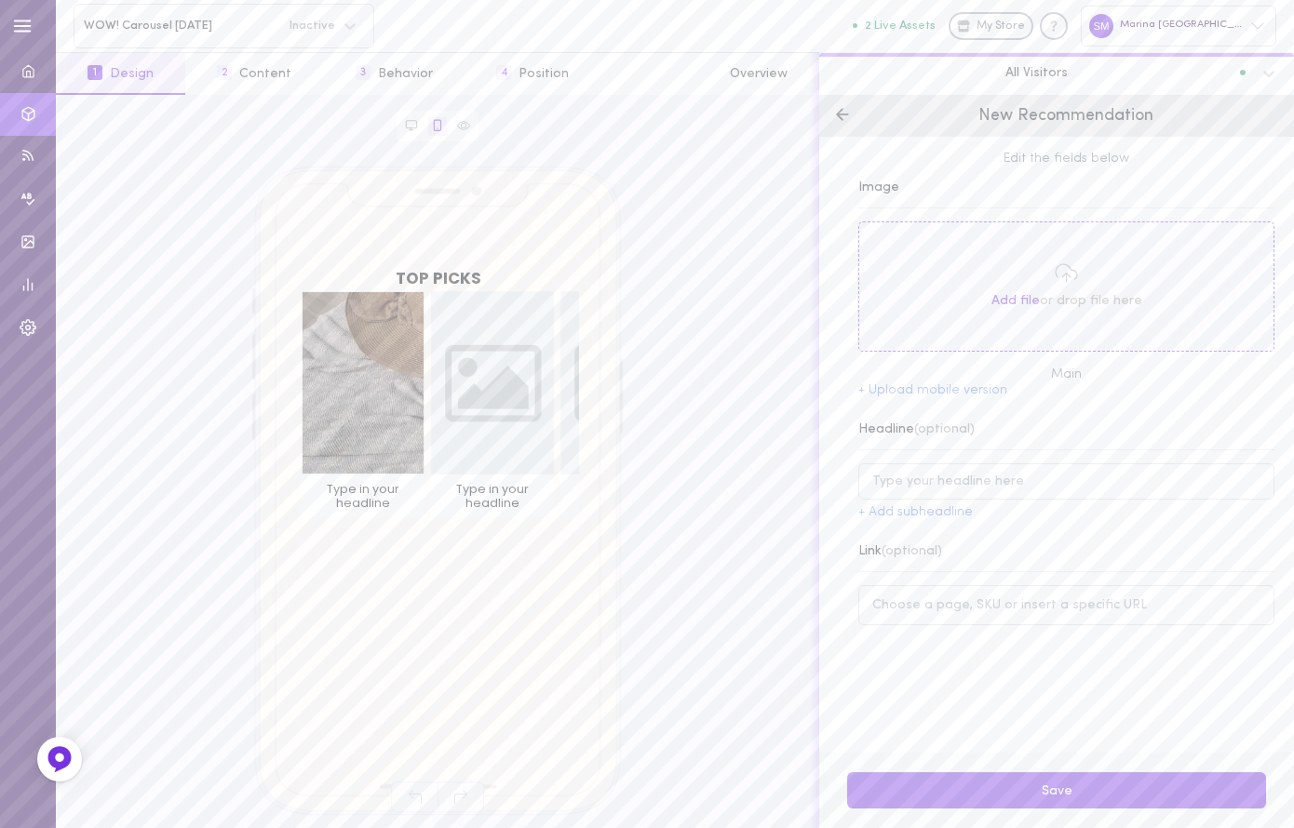
click at [1002, 302] on span "Add file" at bounding box center [1015, 301] width 48 height 14
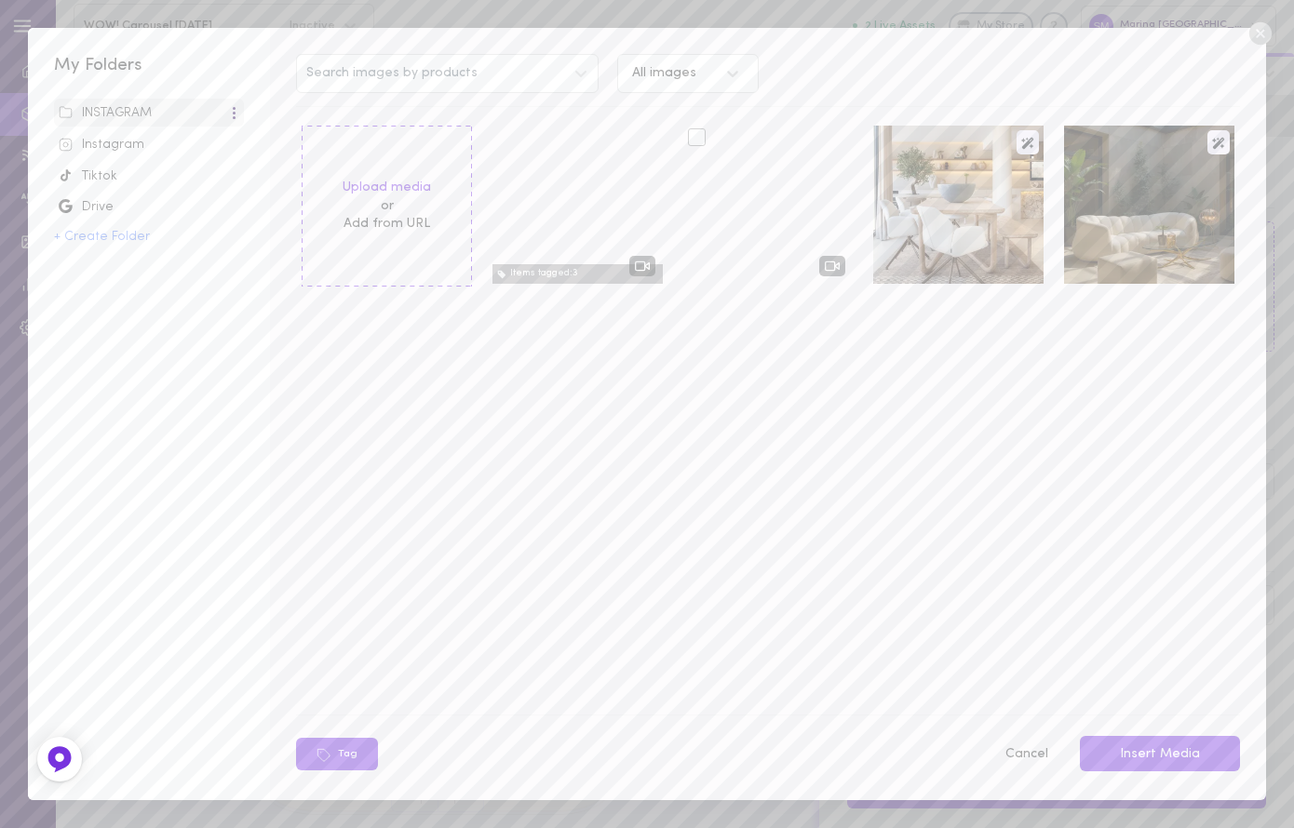
click at [766, 229] on div at bounding box center [768, 205] width 170 height 158
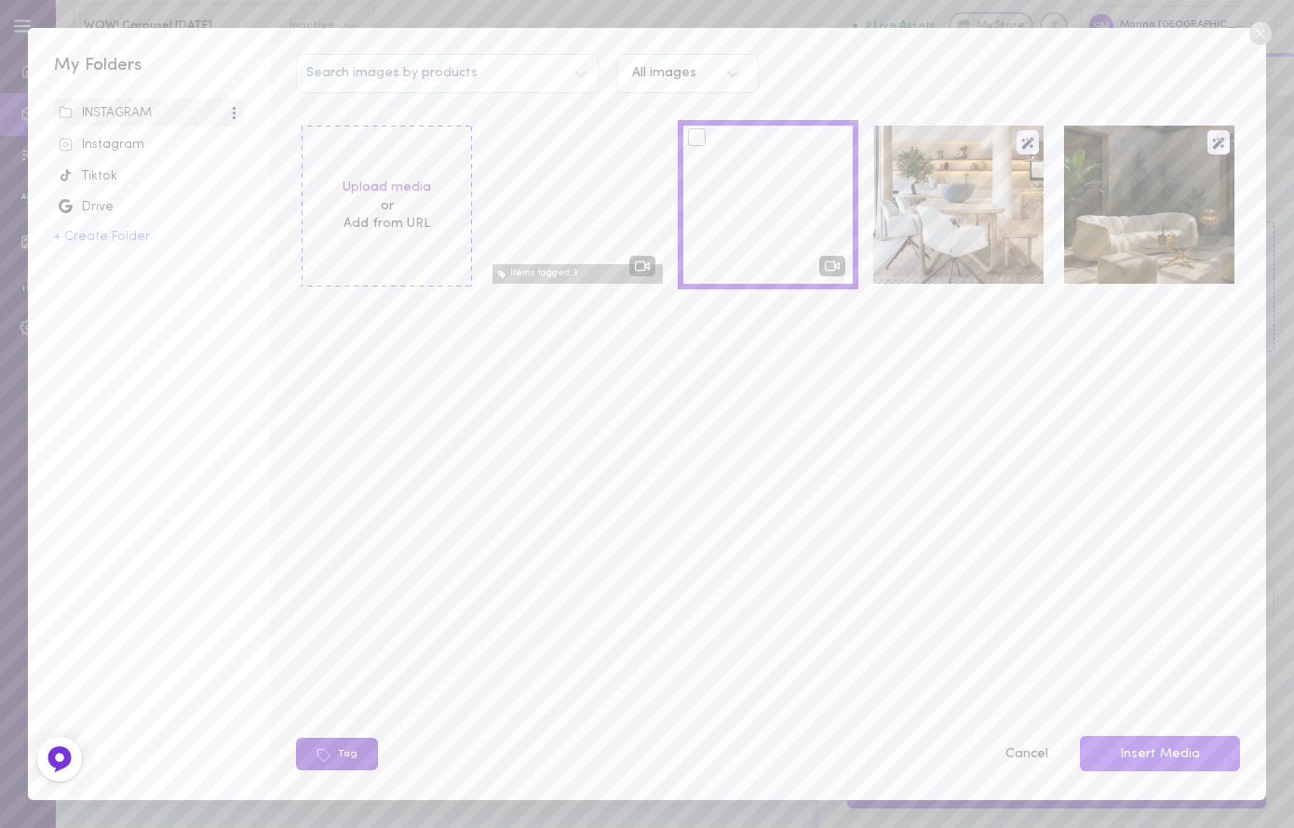
click at [330, 752] on icon at bounding box center [323, 755] width 15 height 15
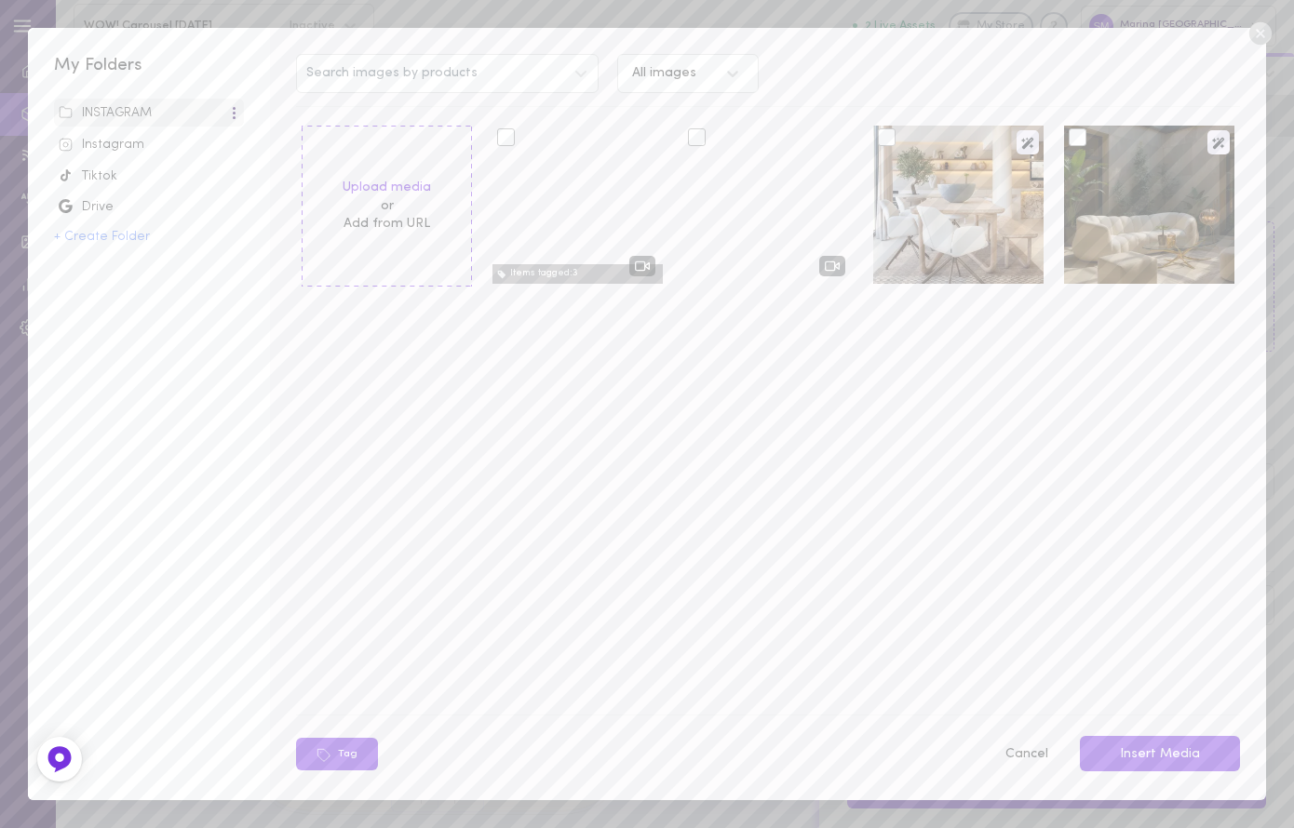
click at [746, 219] on div at bounding box center [768, 205] width 170 height 158
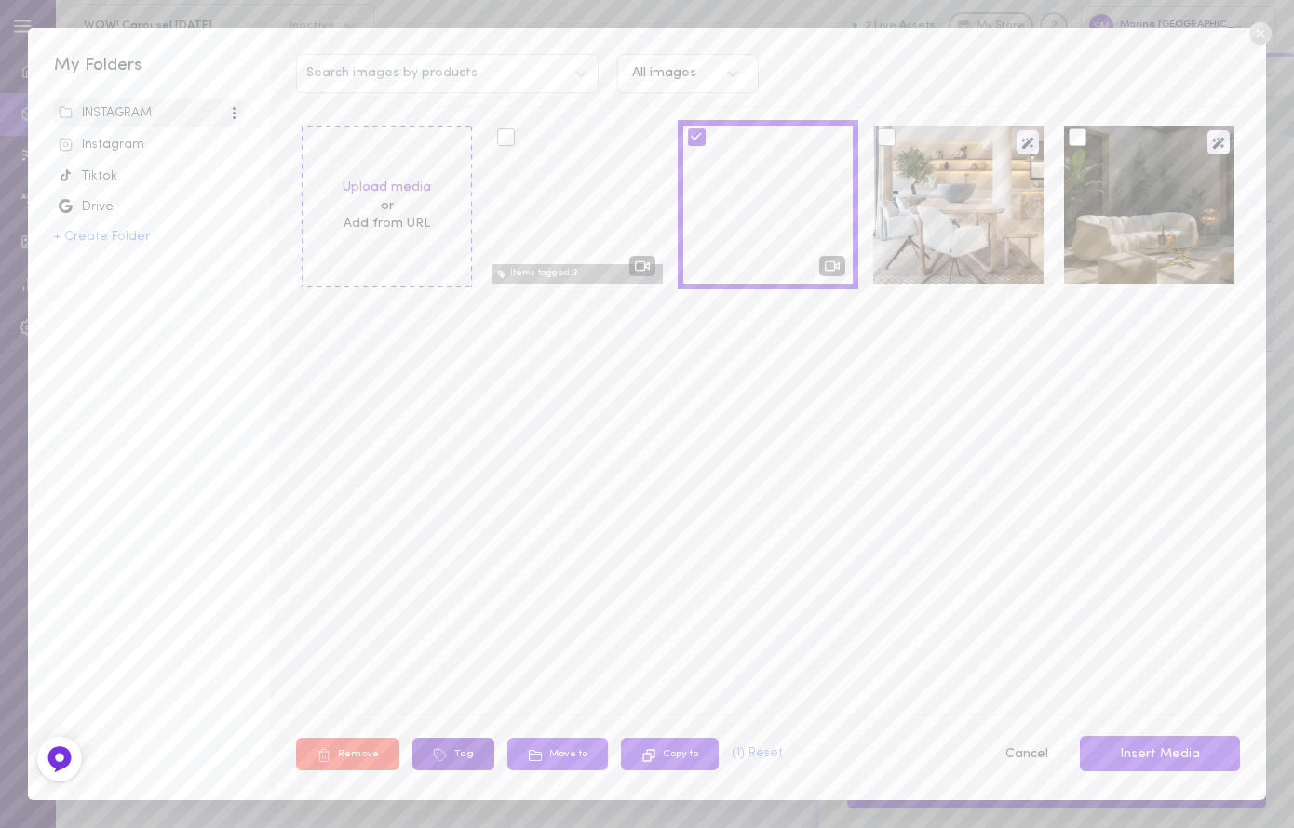
click at [456, 757] on button "Tag" at bounding box center [453, 754] width 82 height 33
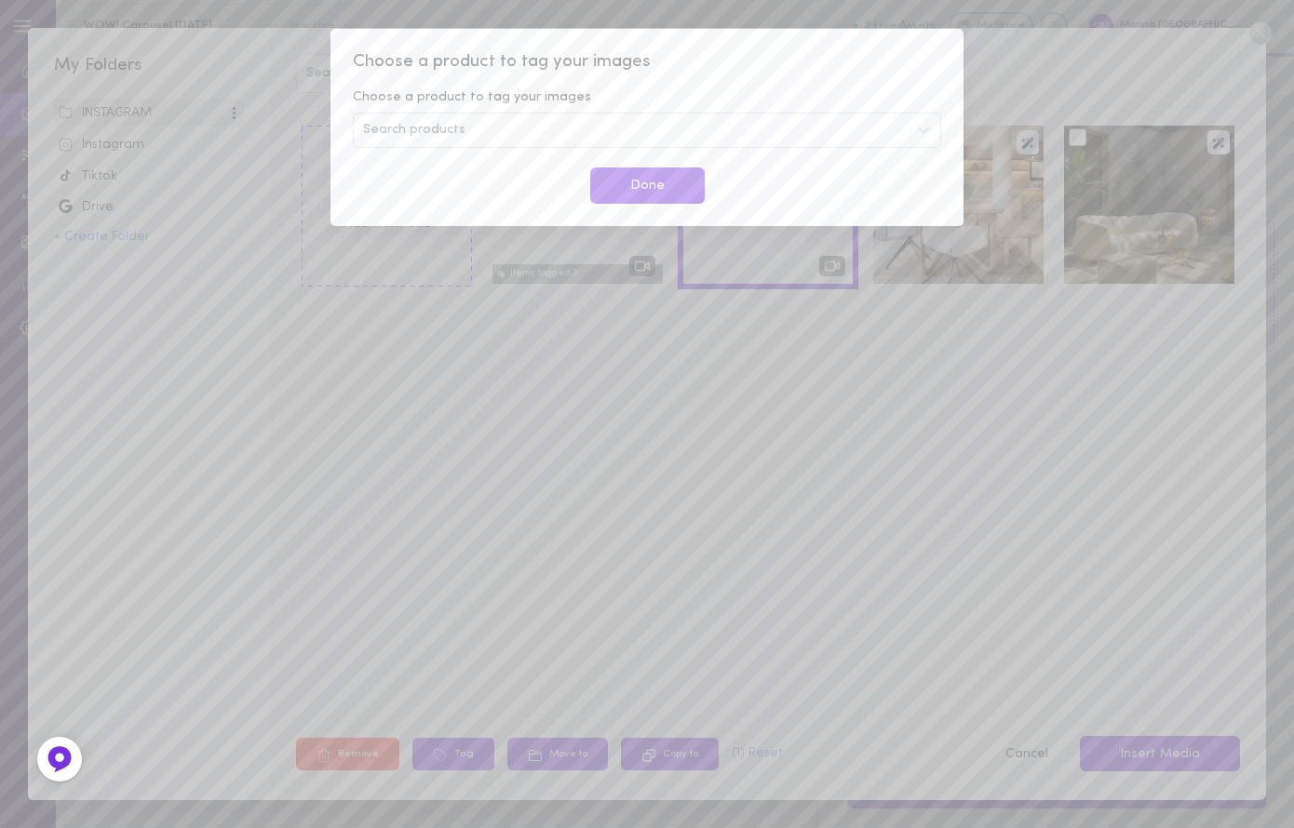
click at [606, 139] on div "Search products" at bounding box center [647, 130] width 588 height 35
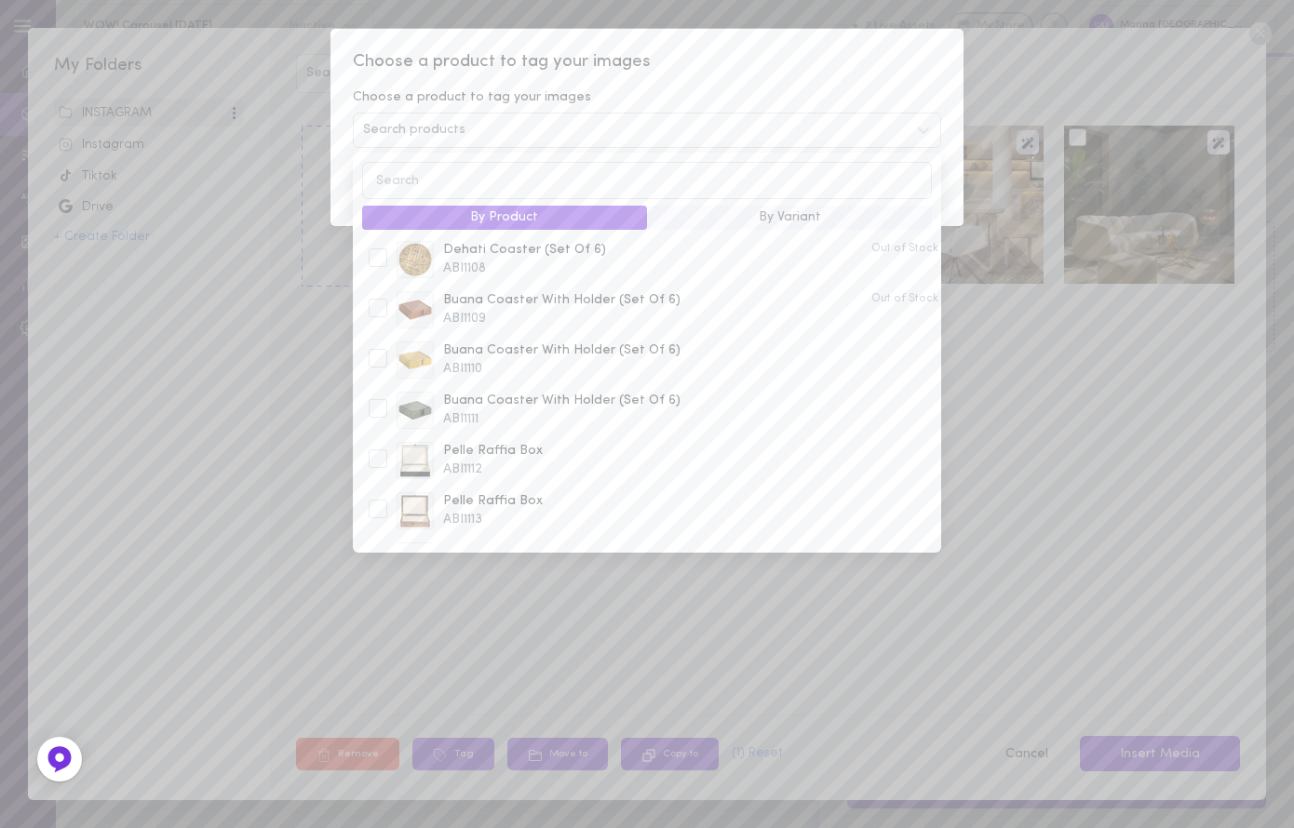
scroll to position [698, 0]
click at [474, 471] on span "ABI1118" at bounding box center [690, 477] width 495 height 19
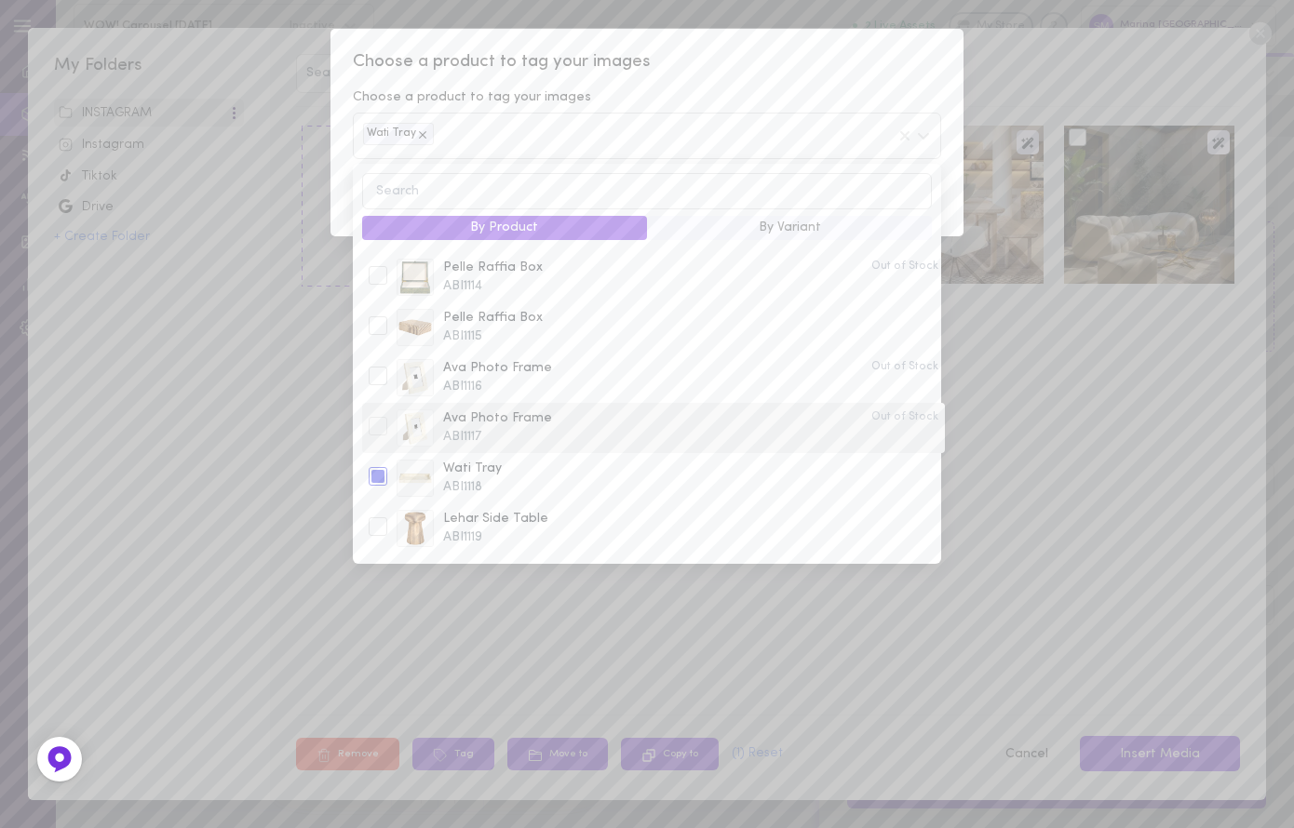
click at [379, 424] on div at bounding box center [378, 426] width 19 height 19
click at [380, 382] on div at bounding box center [378, 376] width 19 height 19
click at [837, 141] on div "Wati Tray Ava Photo Frame Ava Photo Frame" at bounding box center [647, 136] width 588 height 46
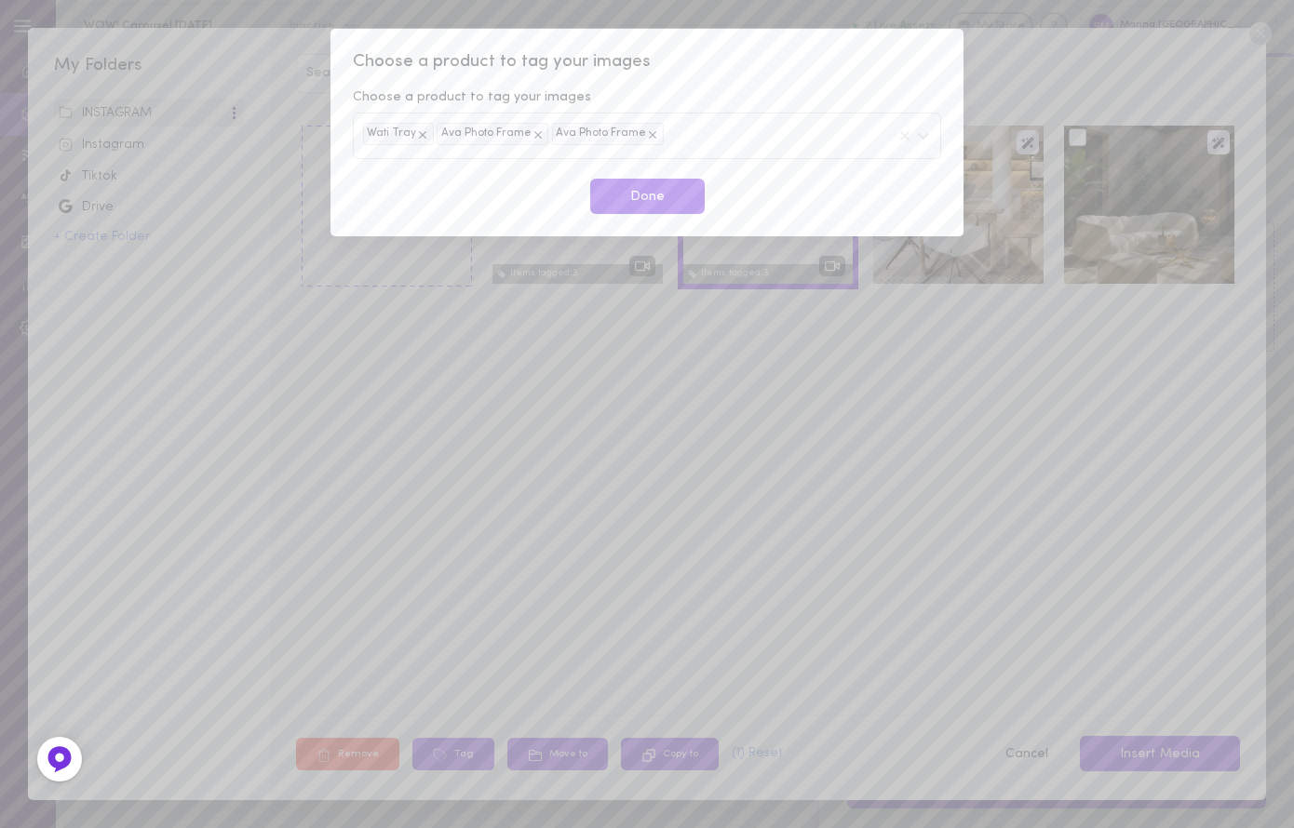
click at [896, 59] on span "Choose a product to tag your images" at bounding box center [647, 62] width 588 height 24
click at [657, 206] on button "Done" at bounding box center [647, 197] width 114 height 36
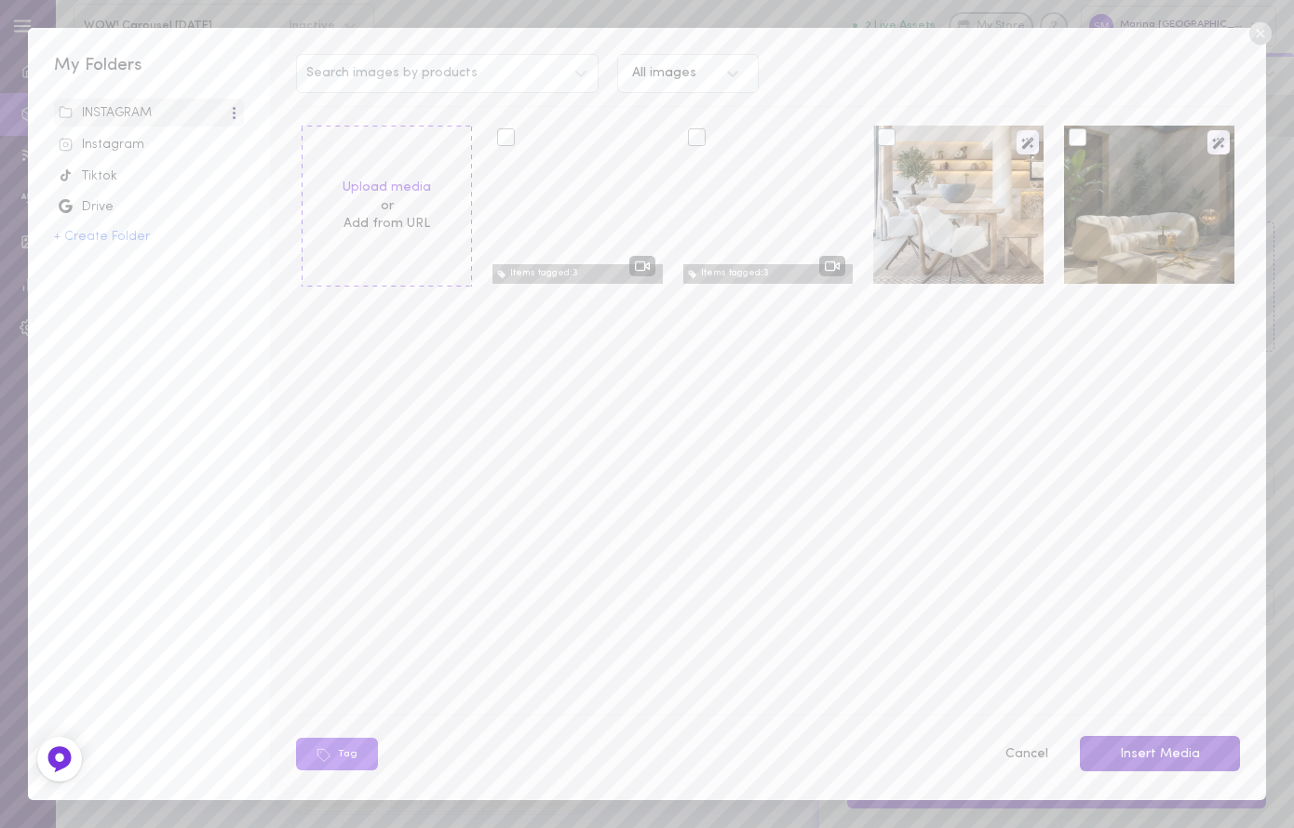
click at [1143, 747] on button "Insert Media" at bounding box center [1160, 754] width 160 height 36
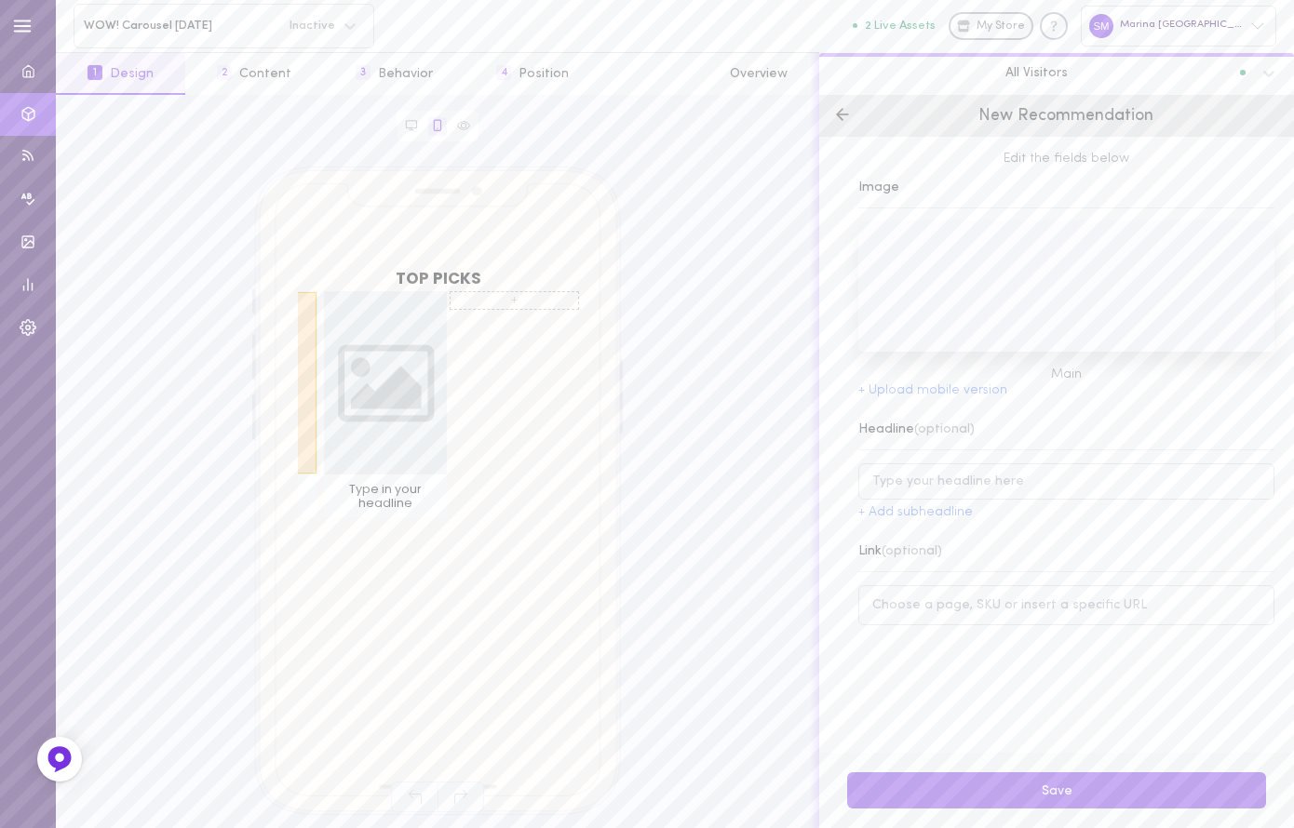
scroll to position [0, 309]
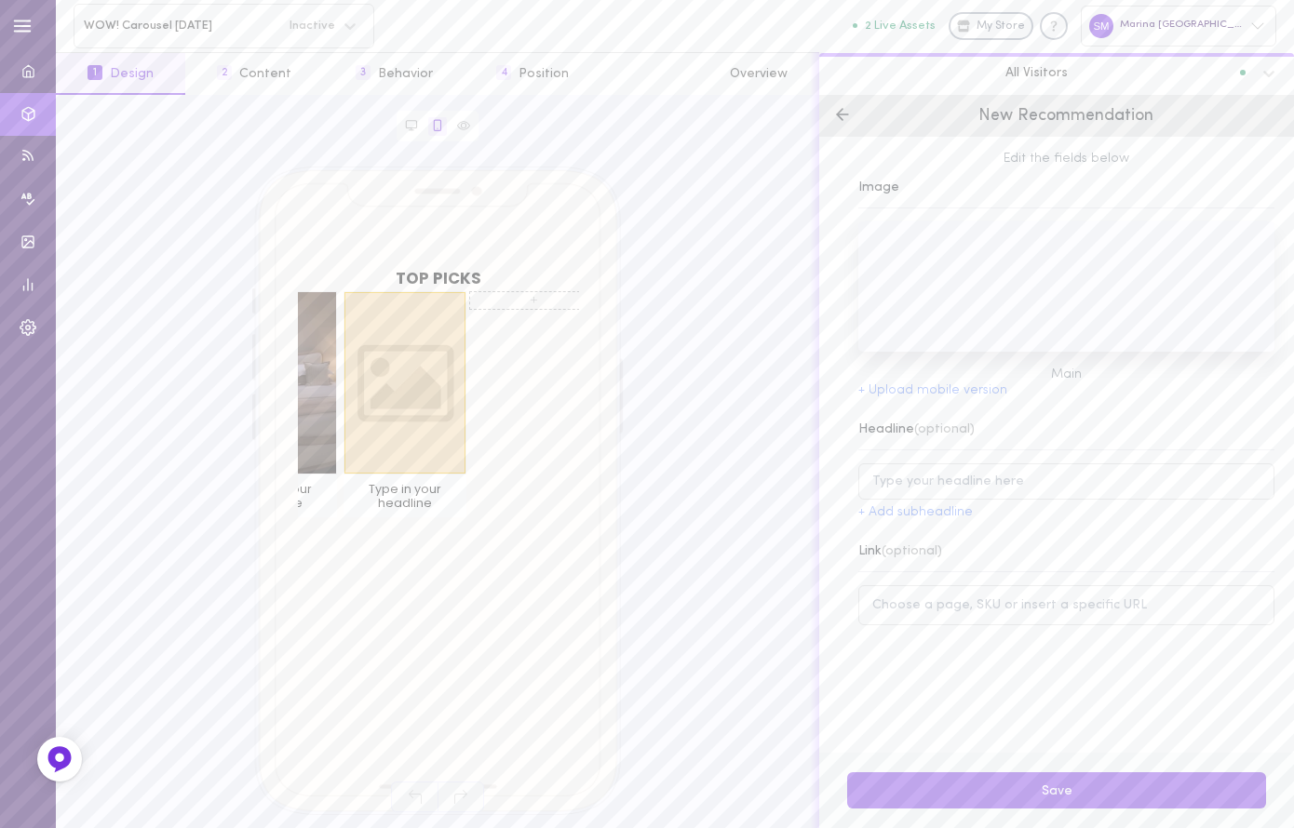
click at [408, 364] on div at bounding box center [404, 382] width 123 height 183
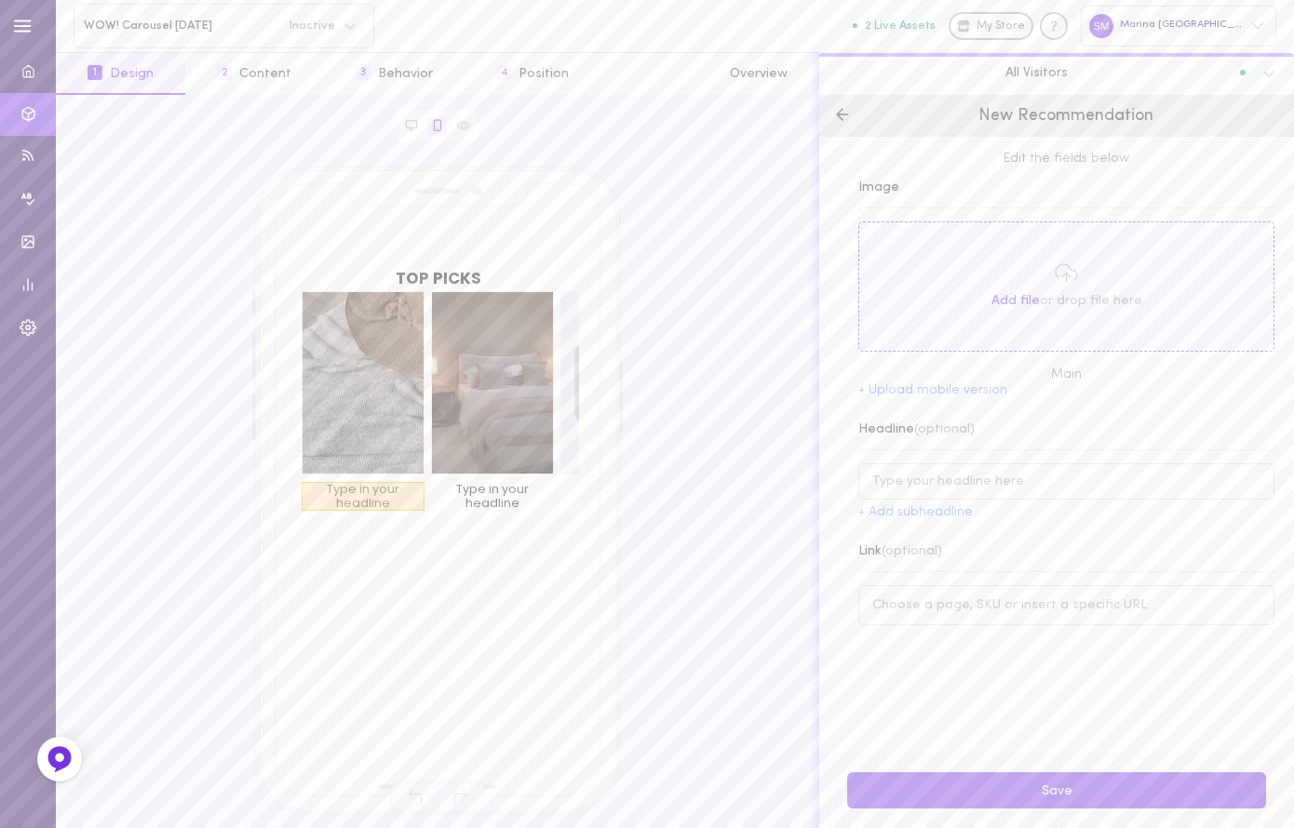
click at [360, 496] on div "Type in your headline" at bounding box center [362, 496] width 123 height 29
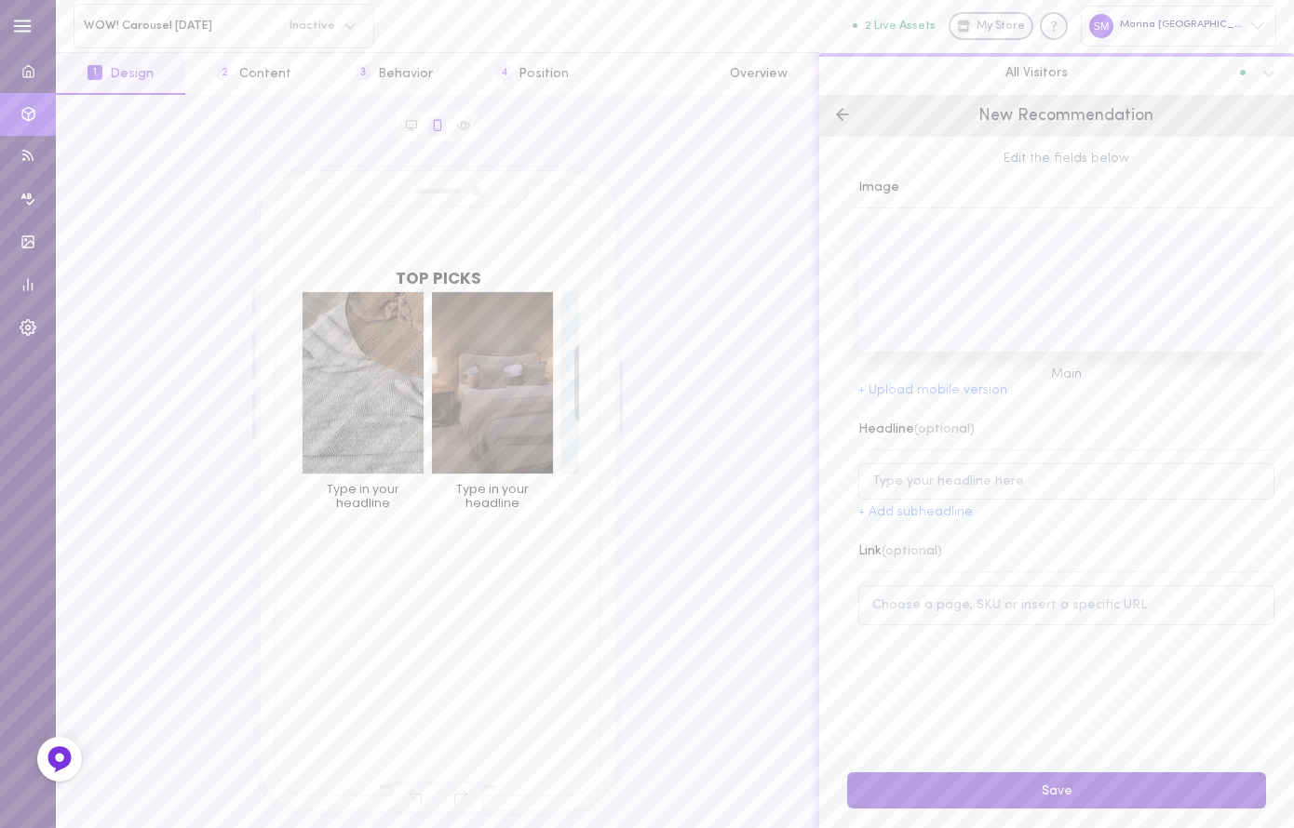
click at [886, 795] on button "Save" at bounding box center [1056, 790] width 419 height 36
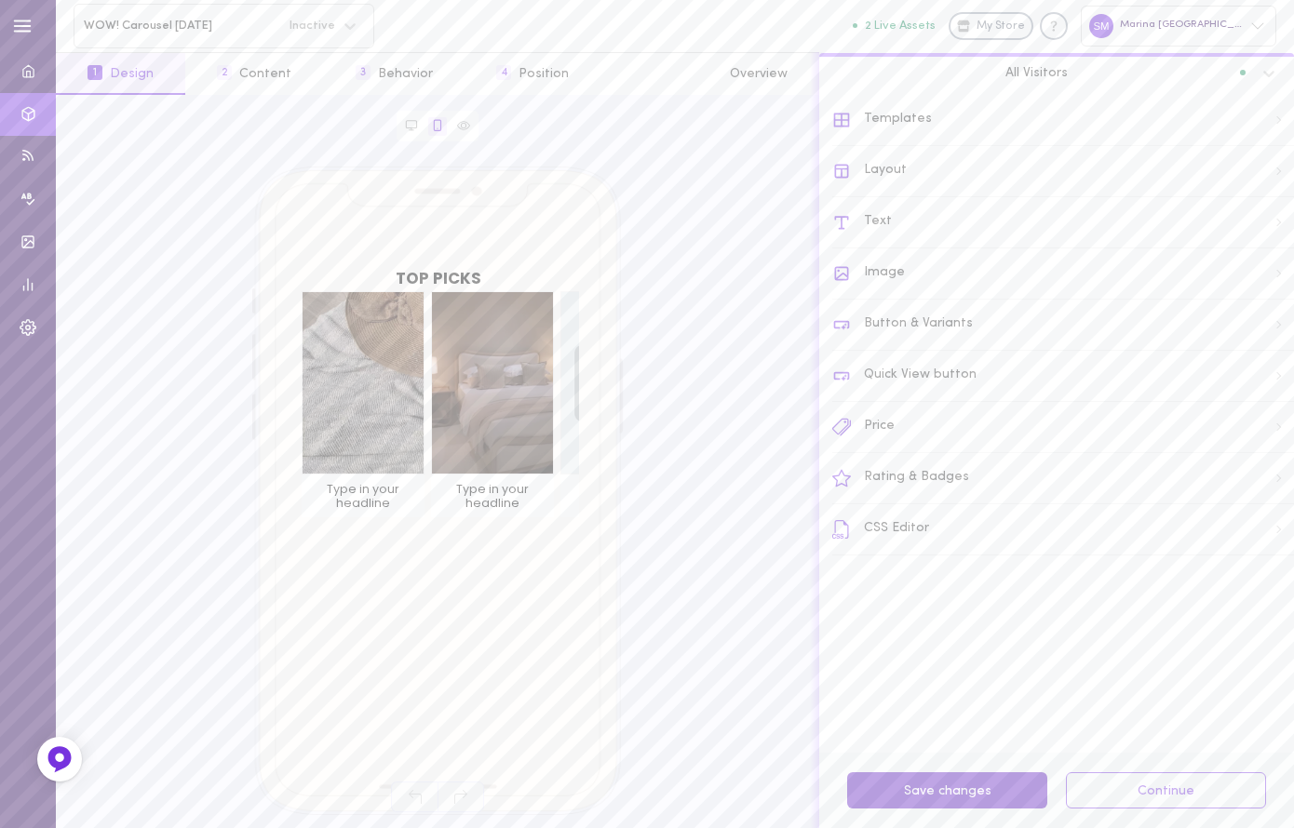
click at [949, 796] on button "Save changes" at bounding box center [947, 790] width 200 height 36
click at [250, 72] on button "2 Content" at bounding box center [254, 74] width 138 height 42
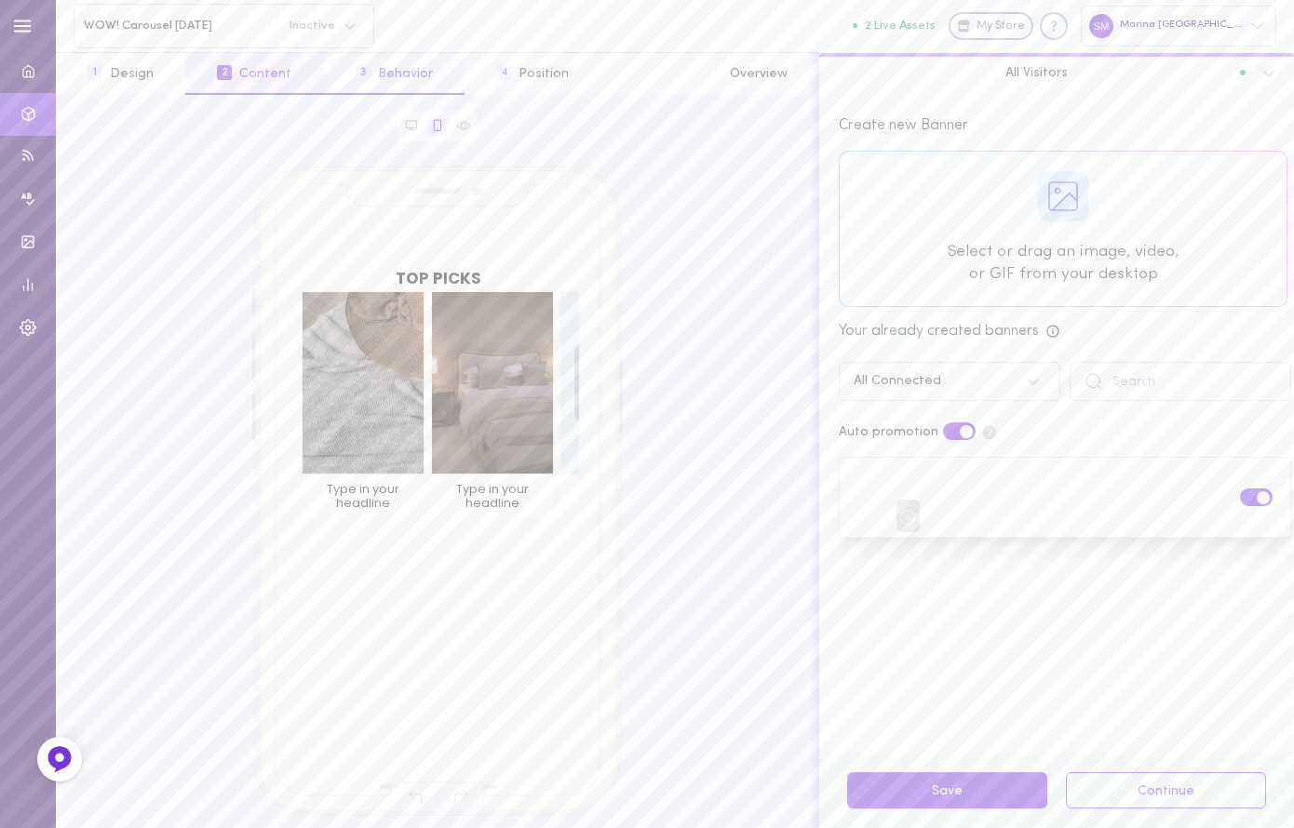
click at [392, 82] on button "3 Behavior" at bounding box center [394, 74] width 141 height 42
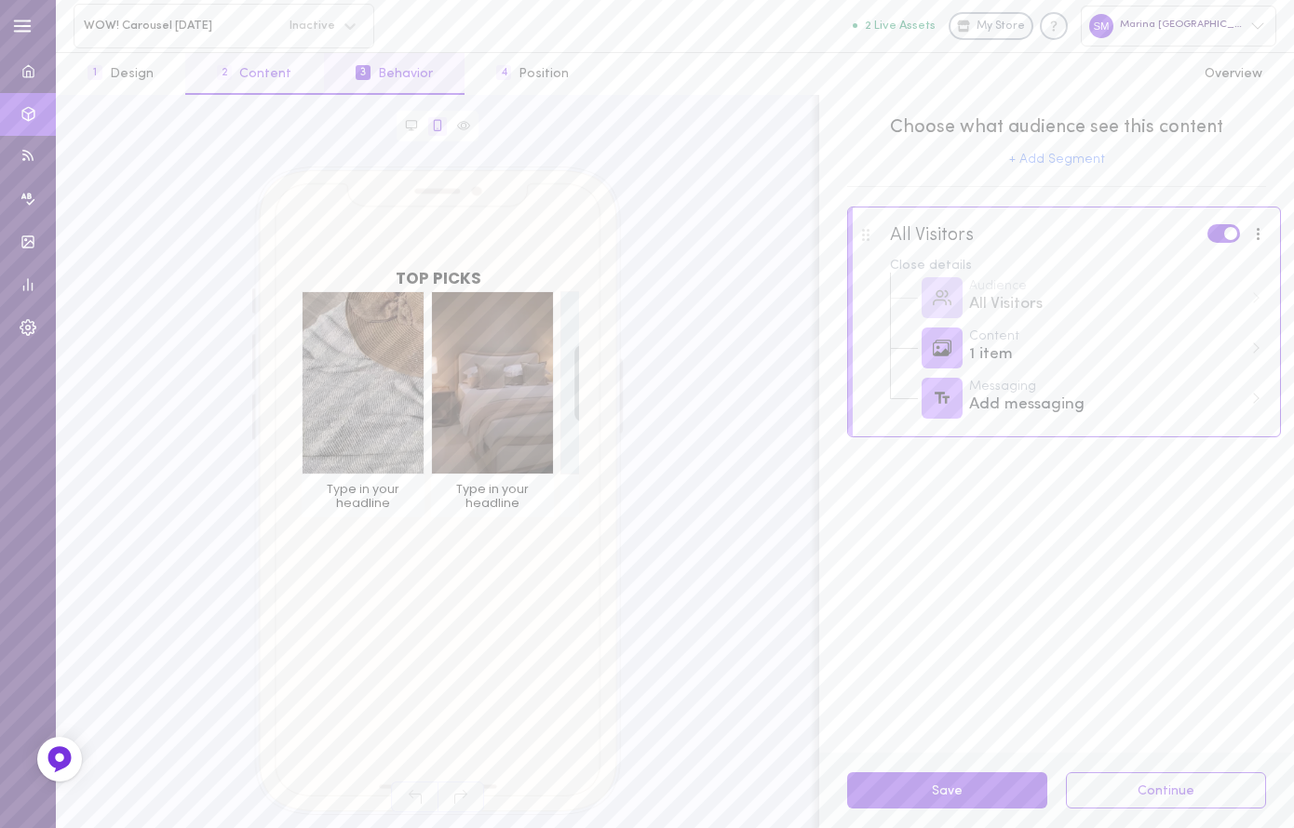
click at [251, 60] on button "2 Content" at bounding box center [254, 74] width 138 height 42
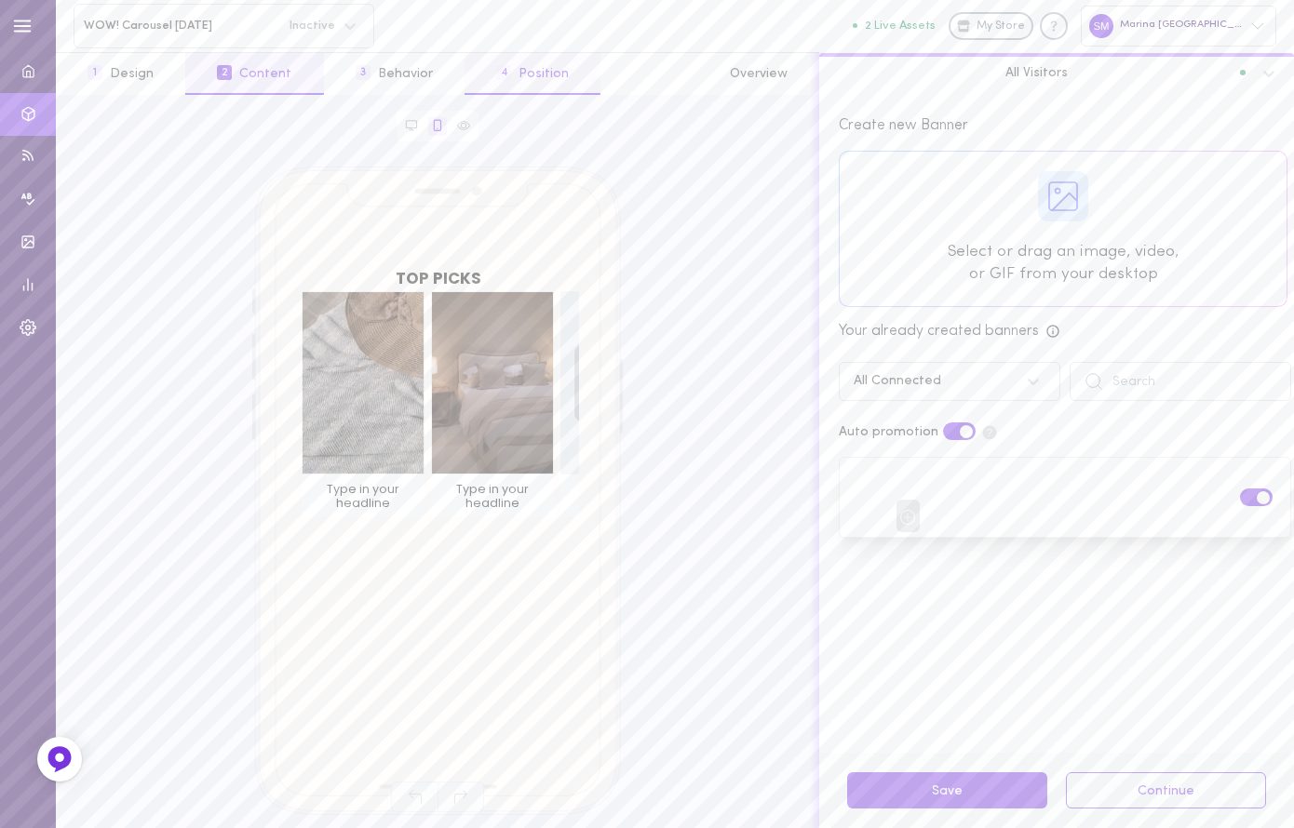
click at [548, 59] on button "4 Position" at bounding box center [532, 74] width 136 height 42
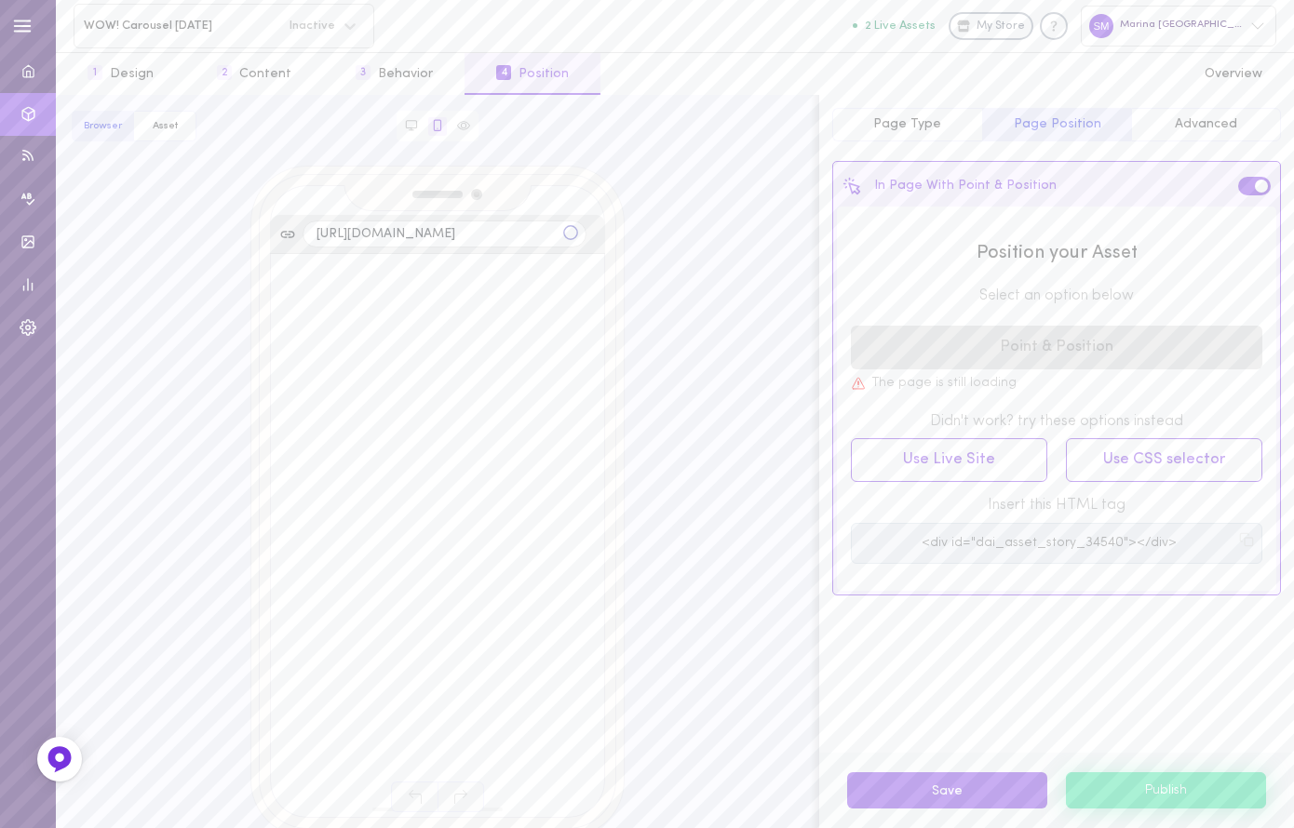
click at [884, 132] on button "Page Type" at bounding box center [907, 125] width 150 height 34
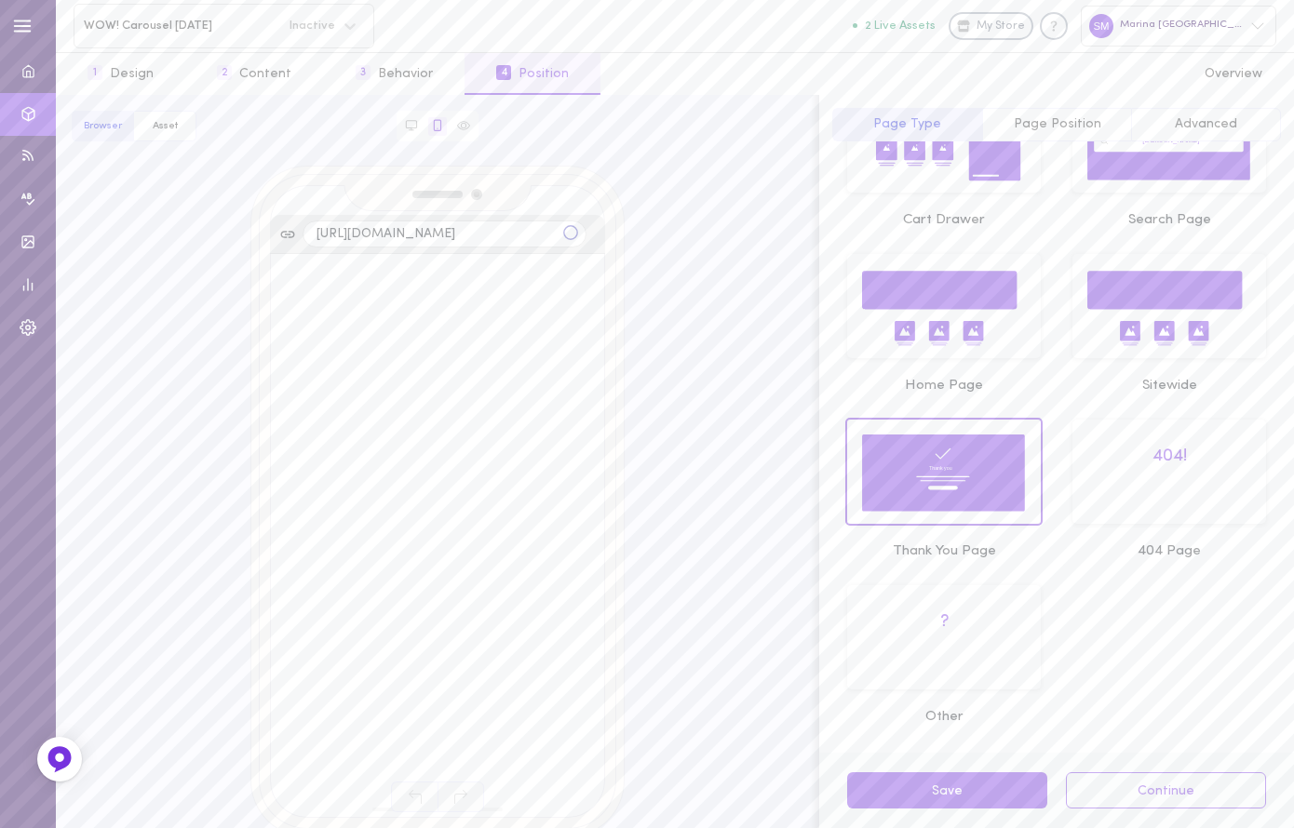
scroll to position [410, 0]
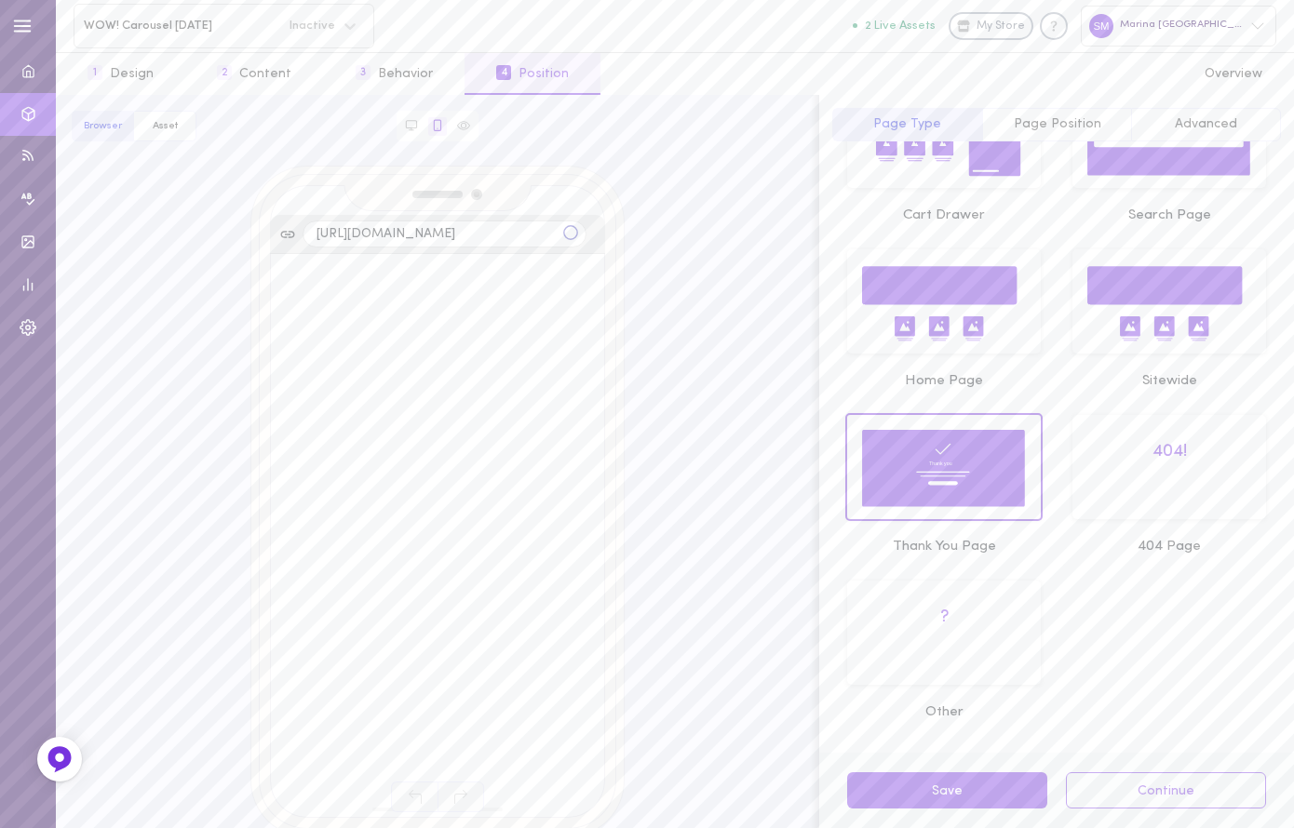
click at [939, 313] on icon at bounding box center [944, 303] width 166 height 80
click at [924, 791] on button "Save" at bounding box center [947, 790] width 200 height 36
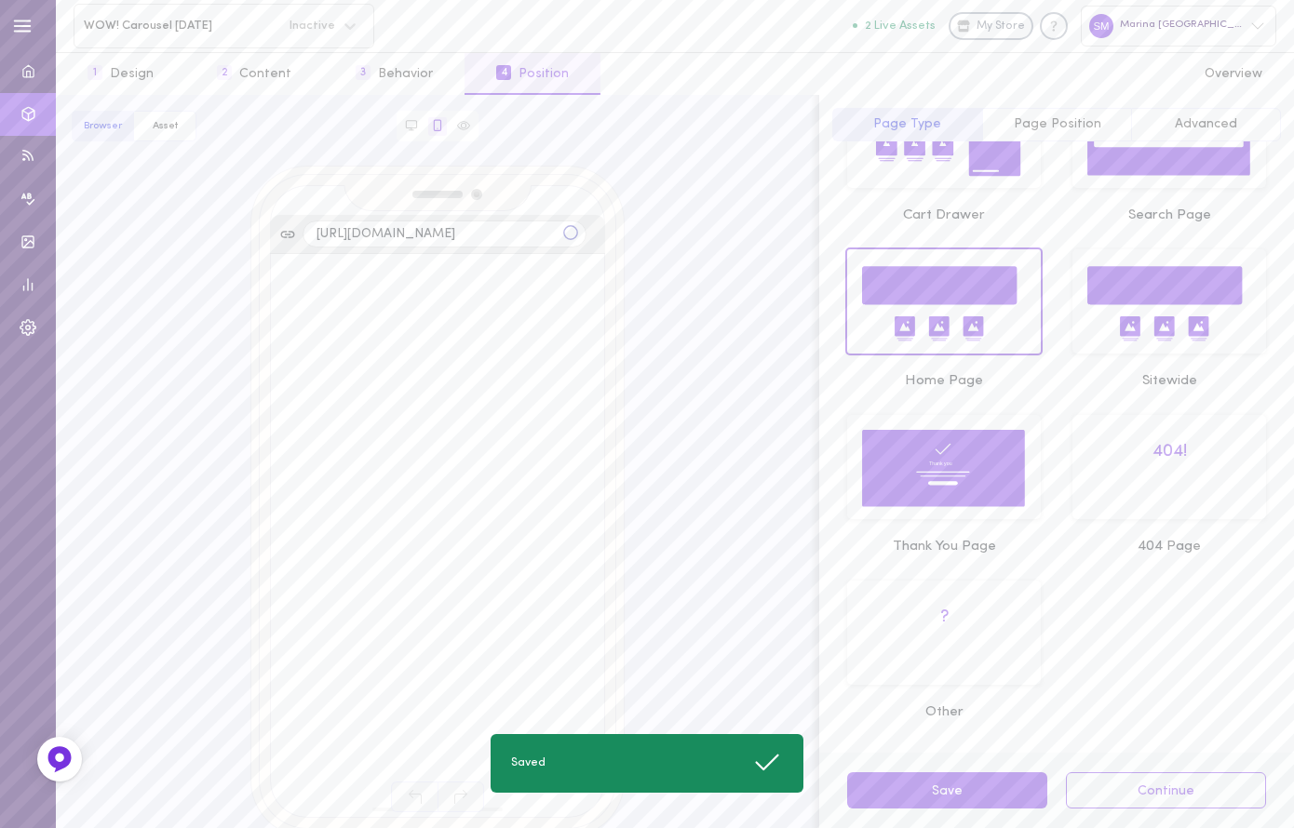
click at [1018, 114] on button "Page Position" at bounding box center [1057, 125] width 150 height 34
